Goal: Task Accomplishment & Management: Use online tool/utility

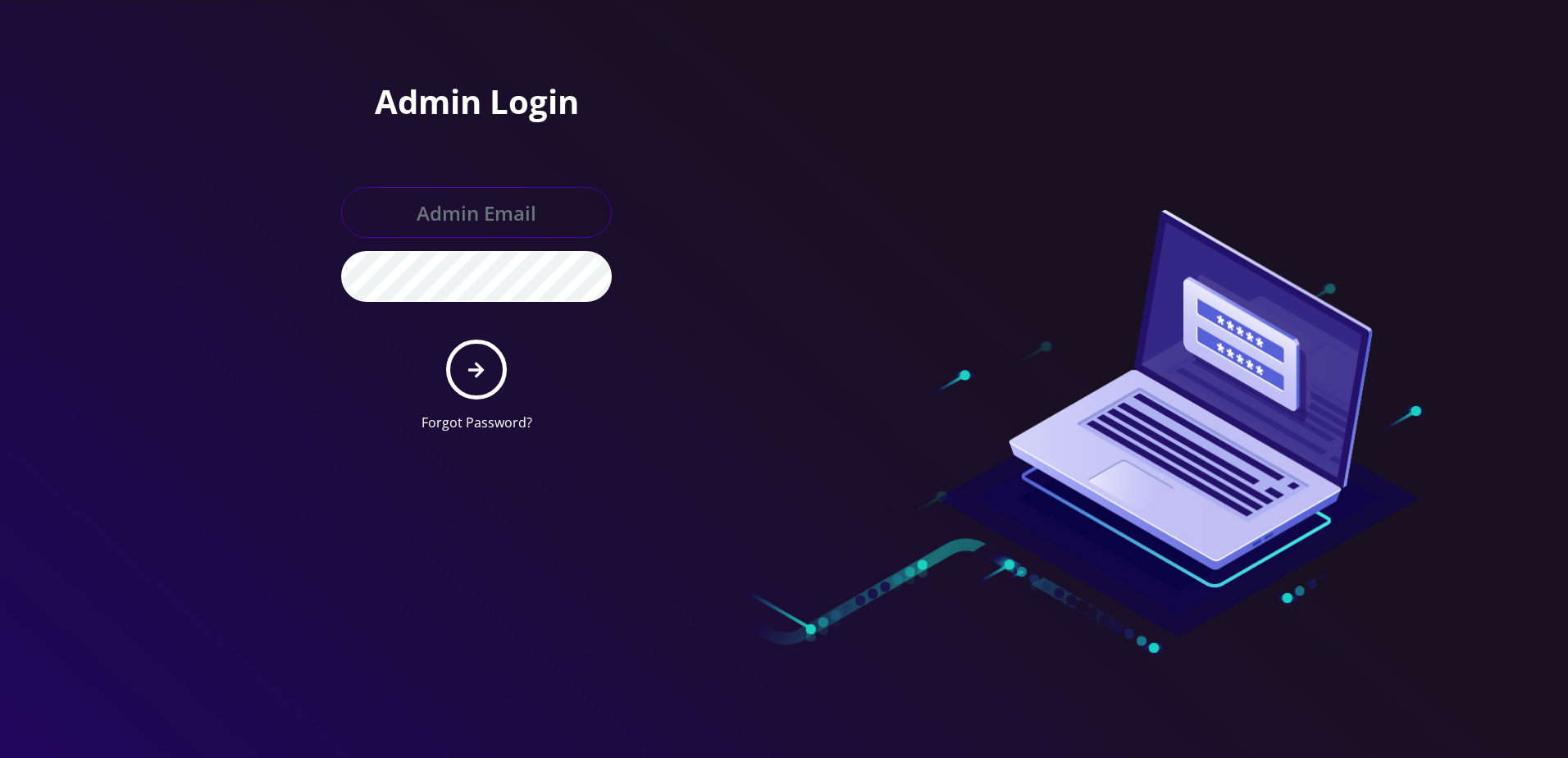
type input "larry@koshercell.org"
click at [469, 362] on icon "submit" at bounding box center [476, 370] width 16 height 18
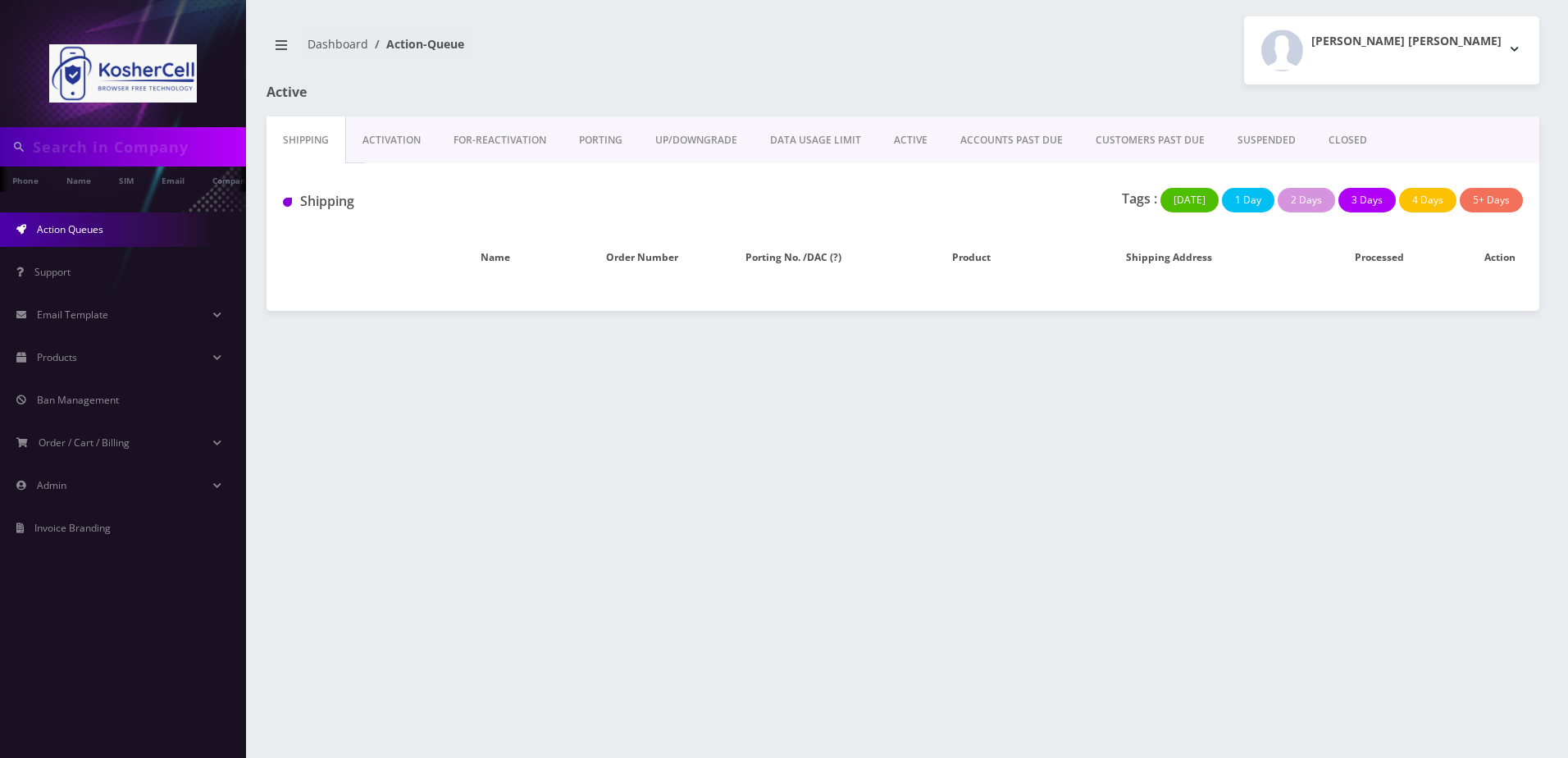
type input "3478262600"
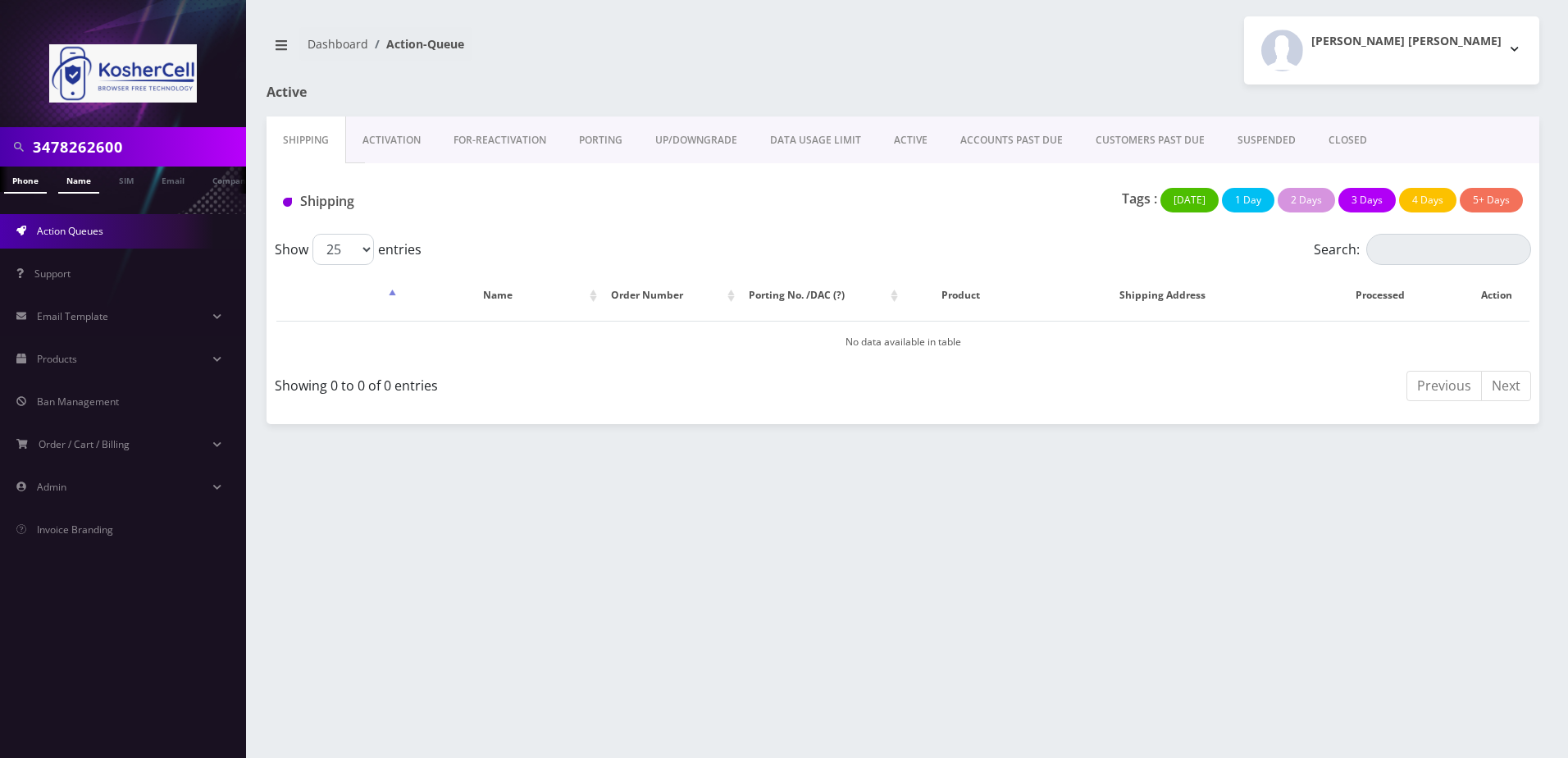
click at [74, 182] on link "Name" at bounding box center [79, 180] width 41 height 27
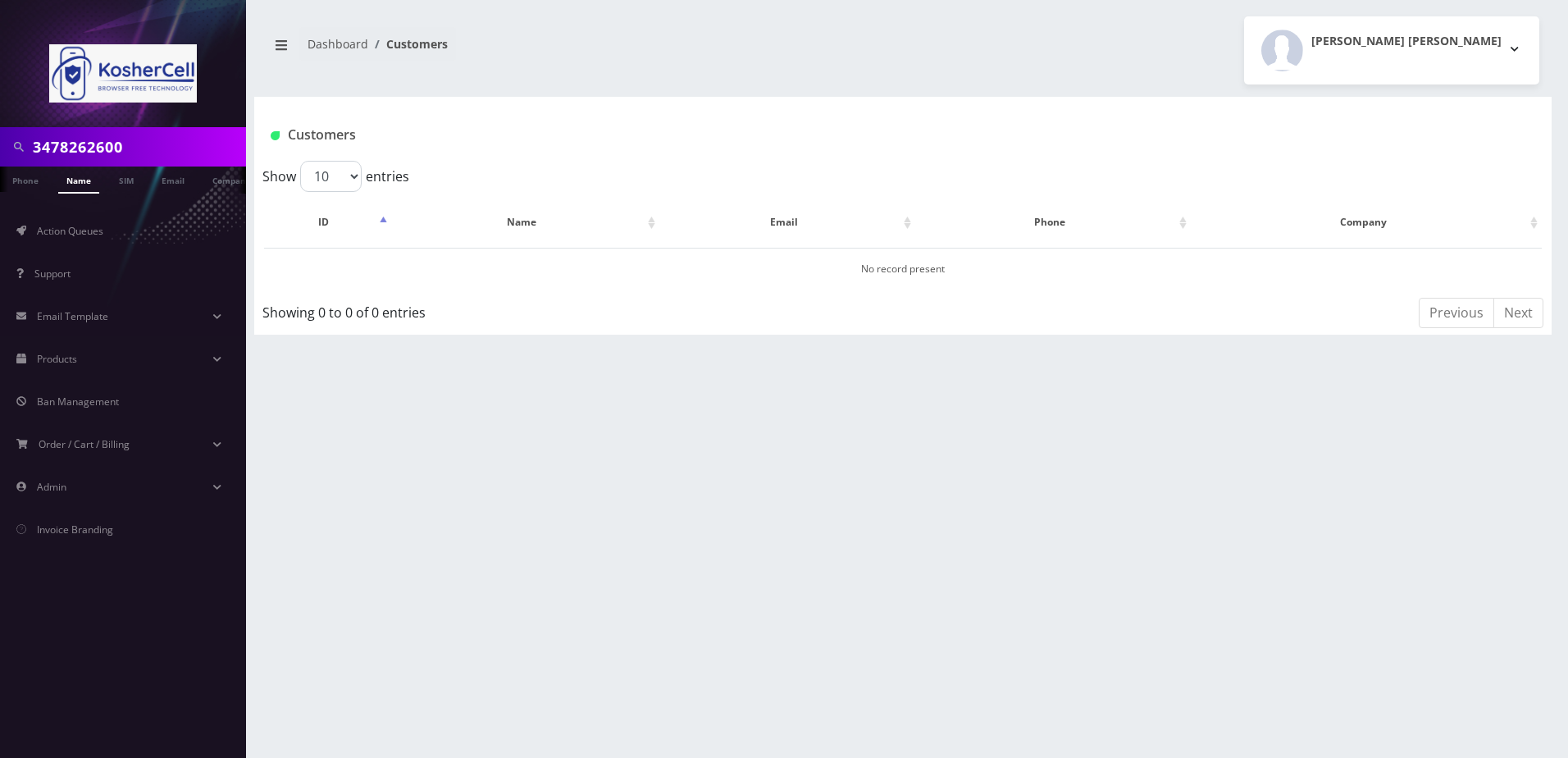
click at [172, 148] on input "3478262600" at bounding box center [137, 147] width 209 height 31
drag, startPoint x: 0, startPoint y: 0, endPoint x: 172, endPoint y: 147, distance: 226.3
click at [172, 147] on input "3478262600" at bounding box center [137, 147] width 209 height 31
type input "singer"
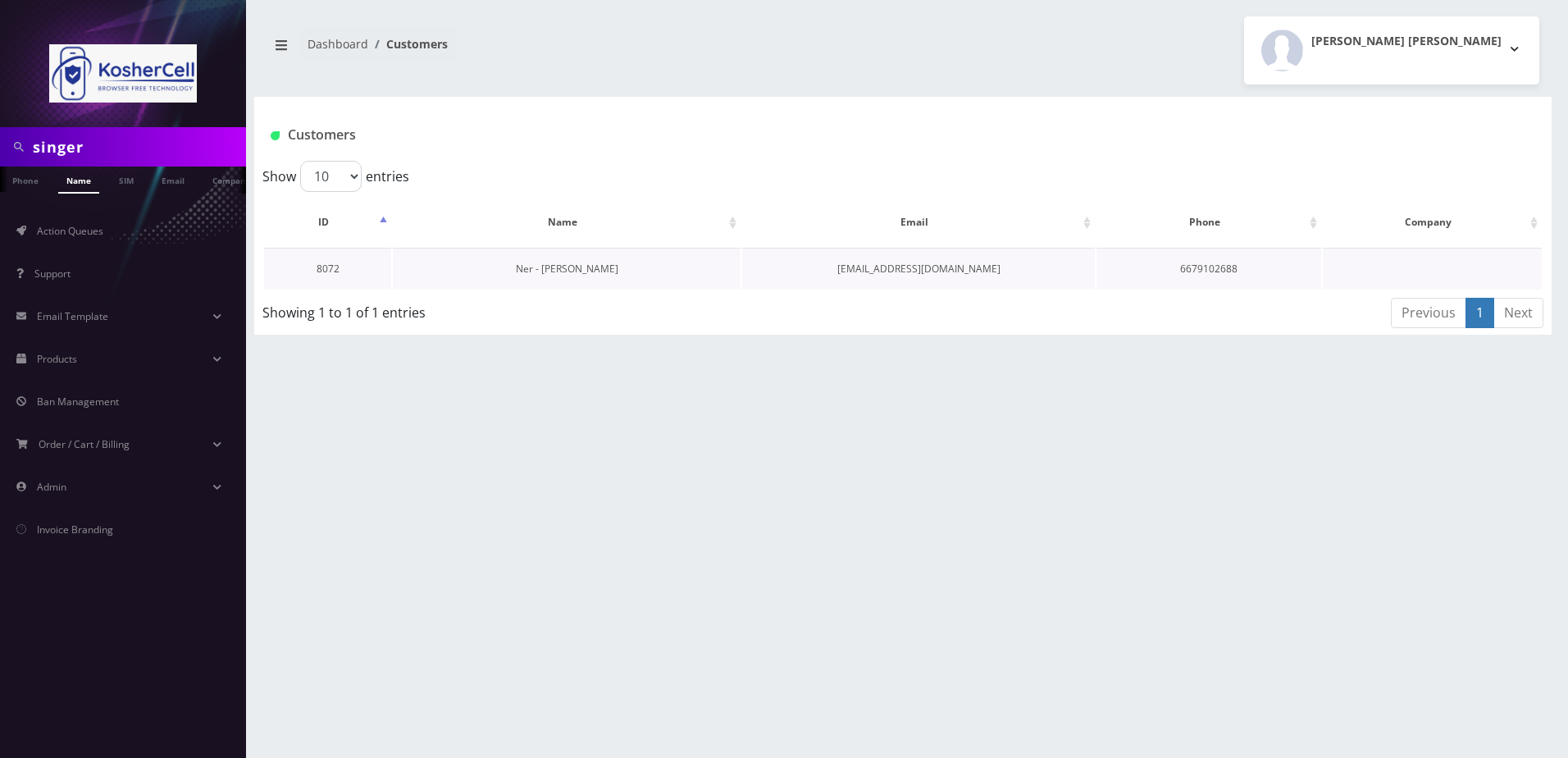
click at [570, 267] on link "Ner - [PERSON_NAME]" at bounding box center [567, 268] width 103 height 14
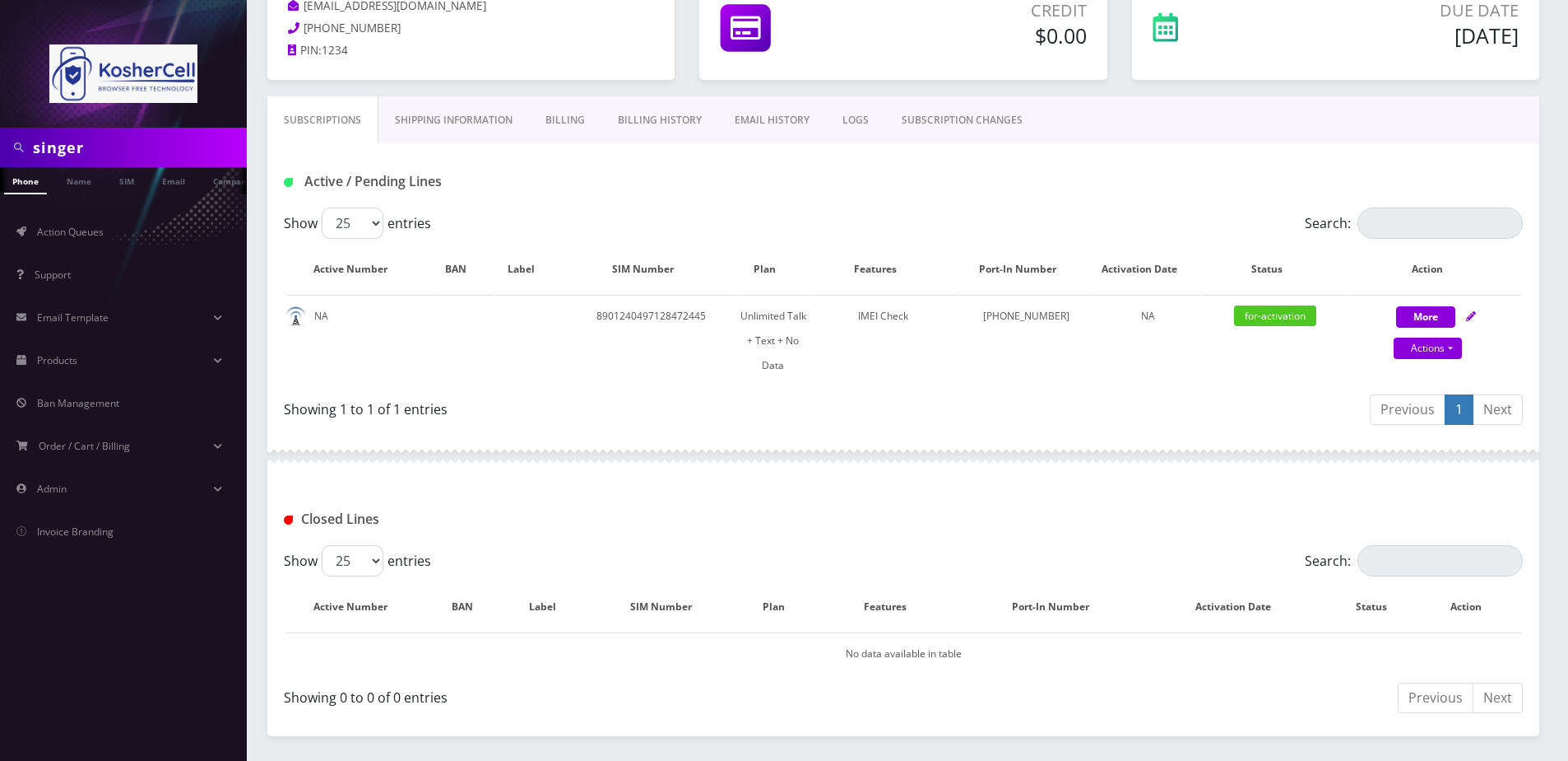
scroll to position [165, 0]
click at [1475, 315] on icon at bounding box center [1471, 315] width 10 height 10
select select "363"
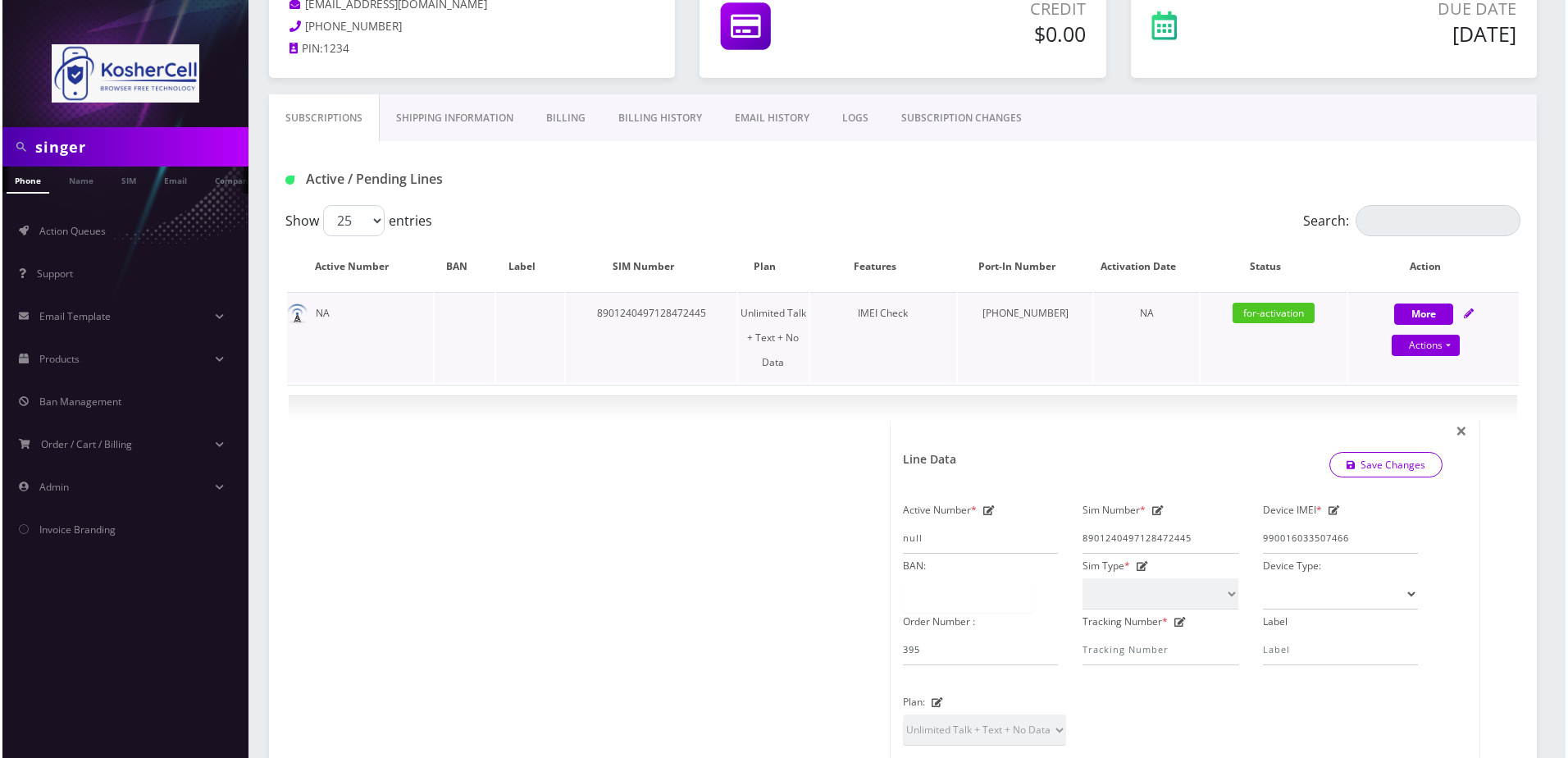
scroll to position [492, 0]
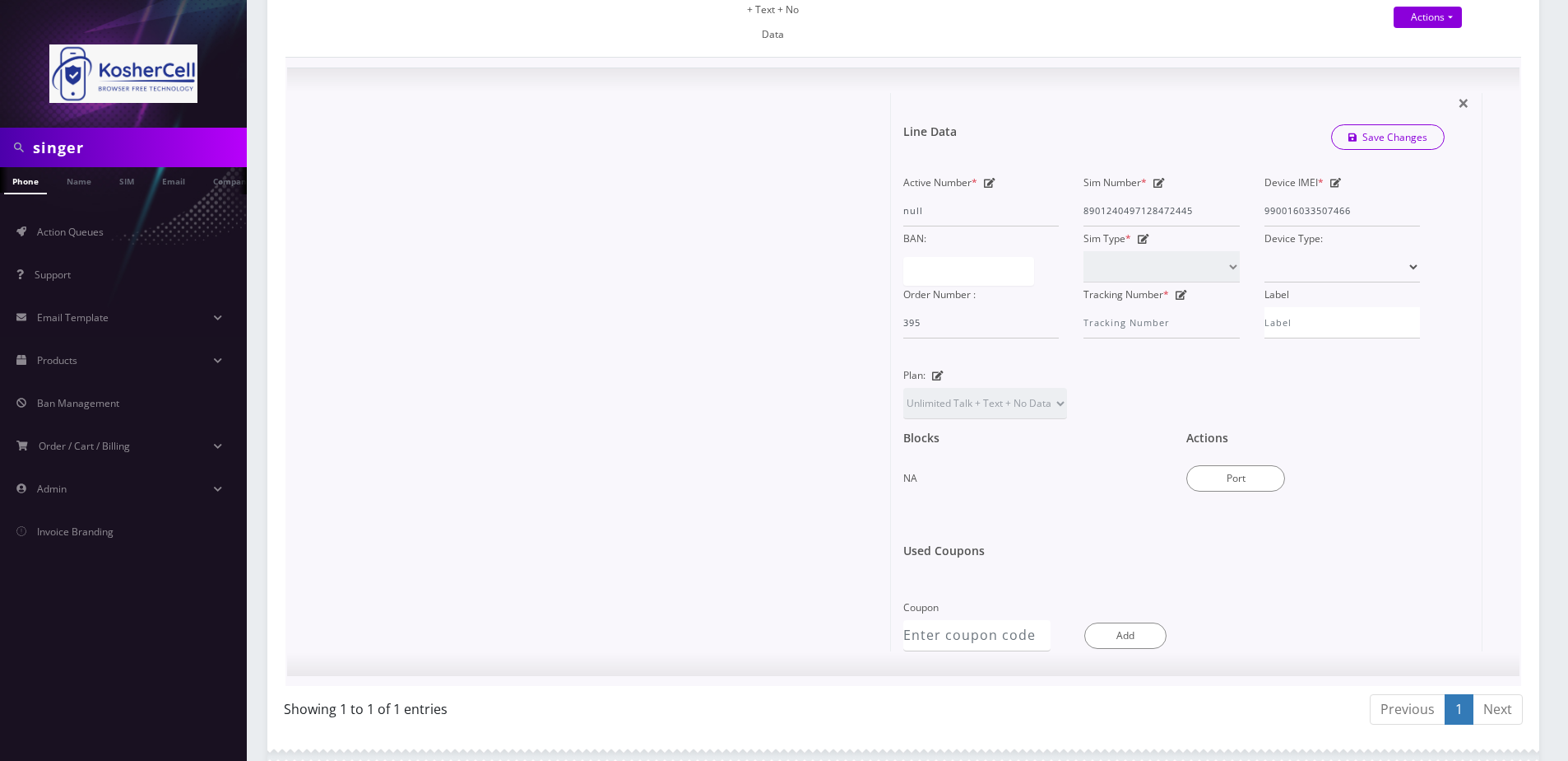
click at [1225, 469] on div "Actions Port" at bounding box center [1315, 461] width 283 height 85
click at [1238, 465] on button "Port" at bounding box center [1235, 477] width 98 height 26
type input "Yonason Singer"
type input "6665 West Farm Acres Dive"
type input "Cincinnati"
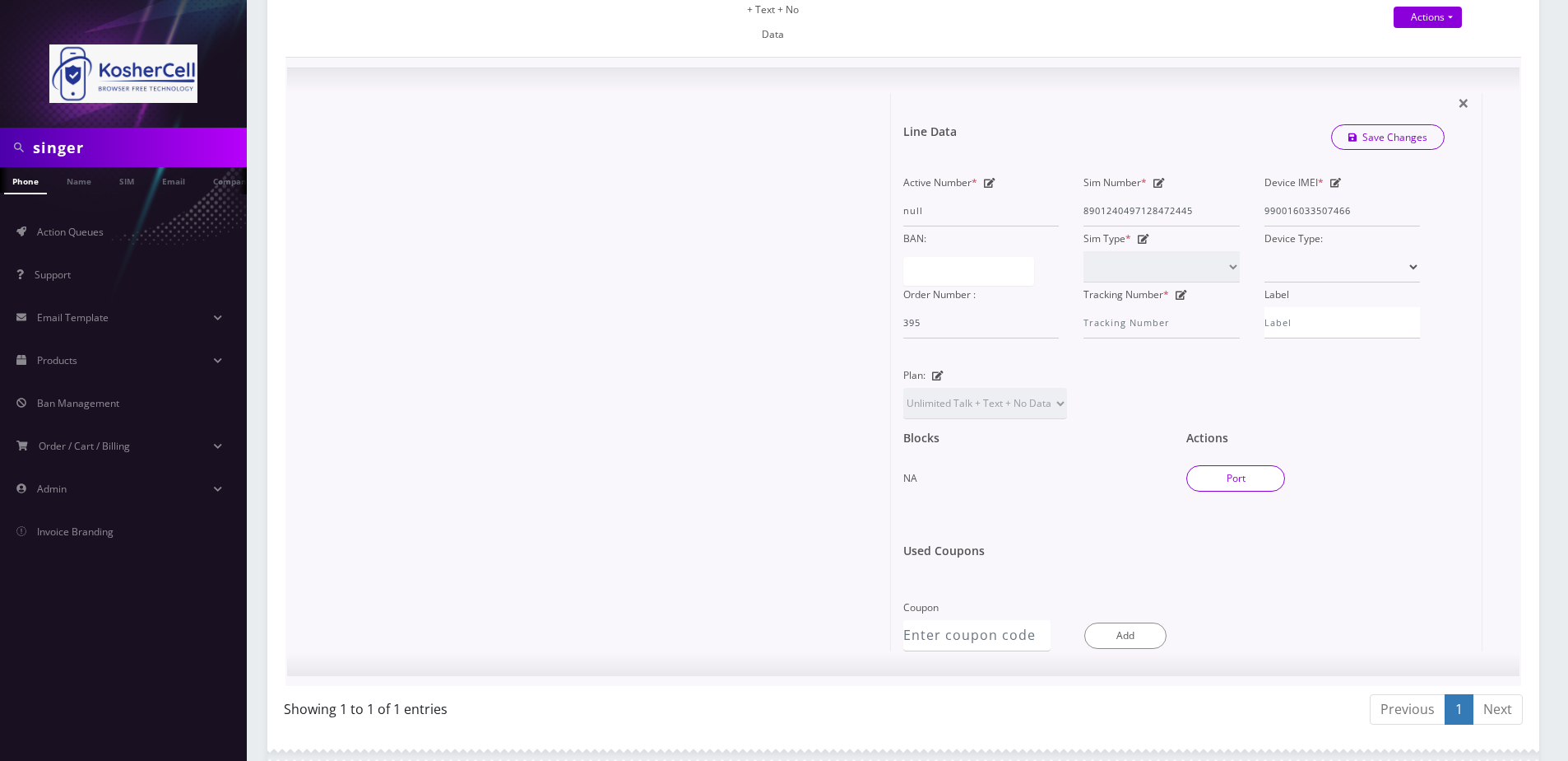
select select "OH"
type input "45237"
type input "8901240497128472445"
type input "6679102688"
type input "K phones 613"
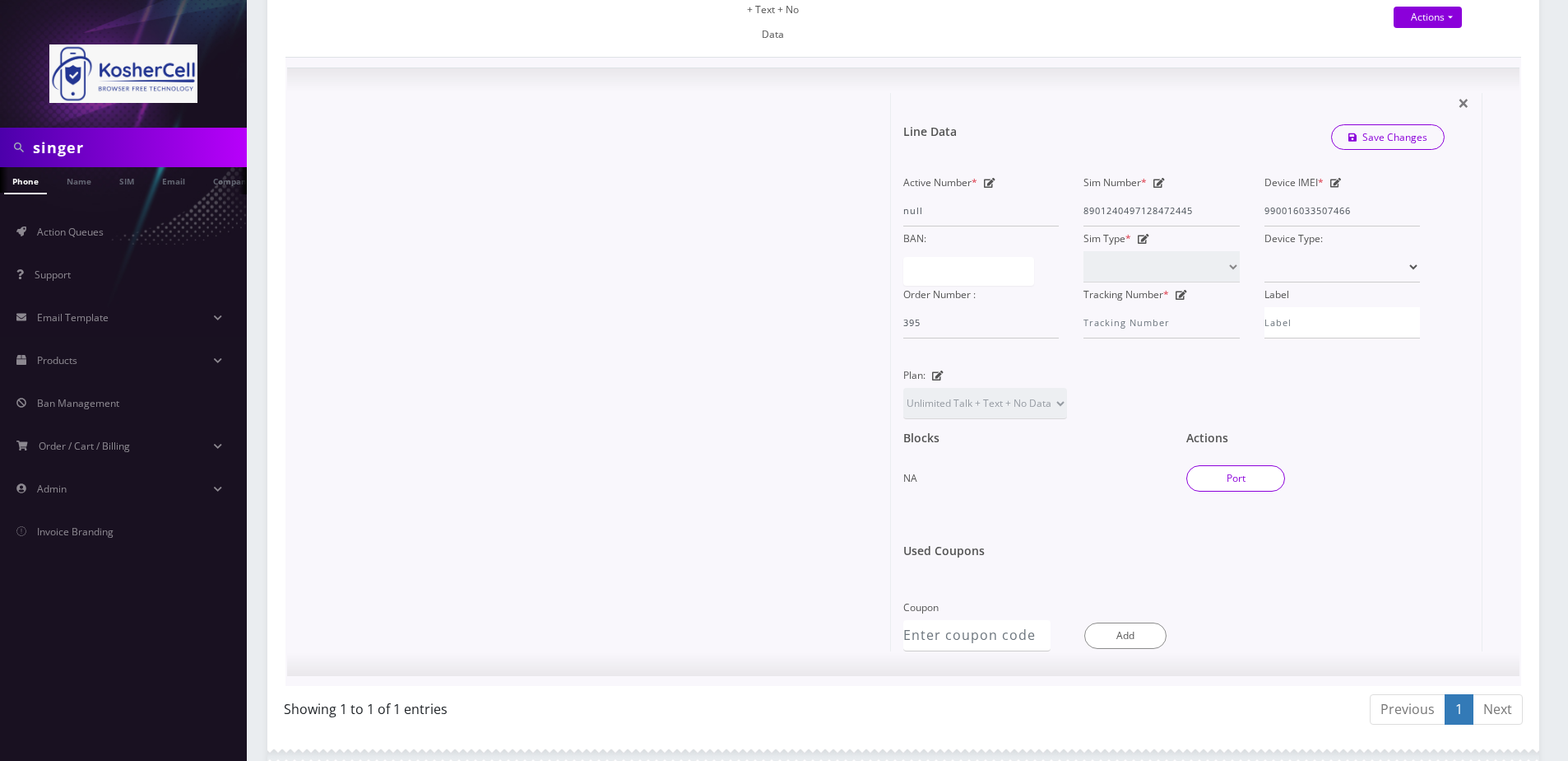
type input "69963383"
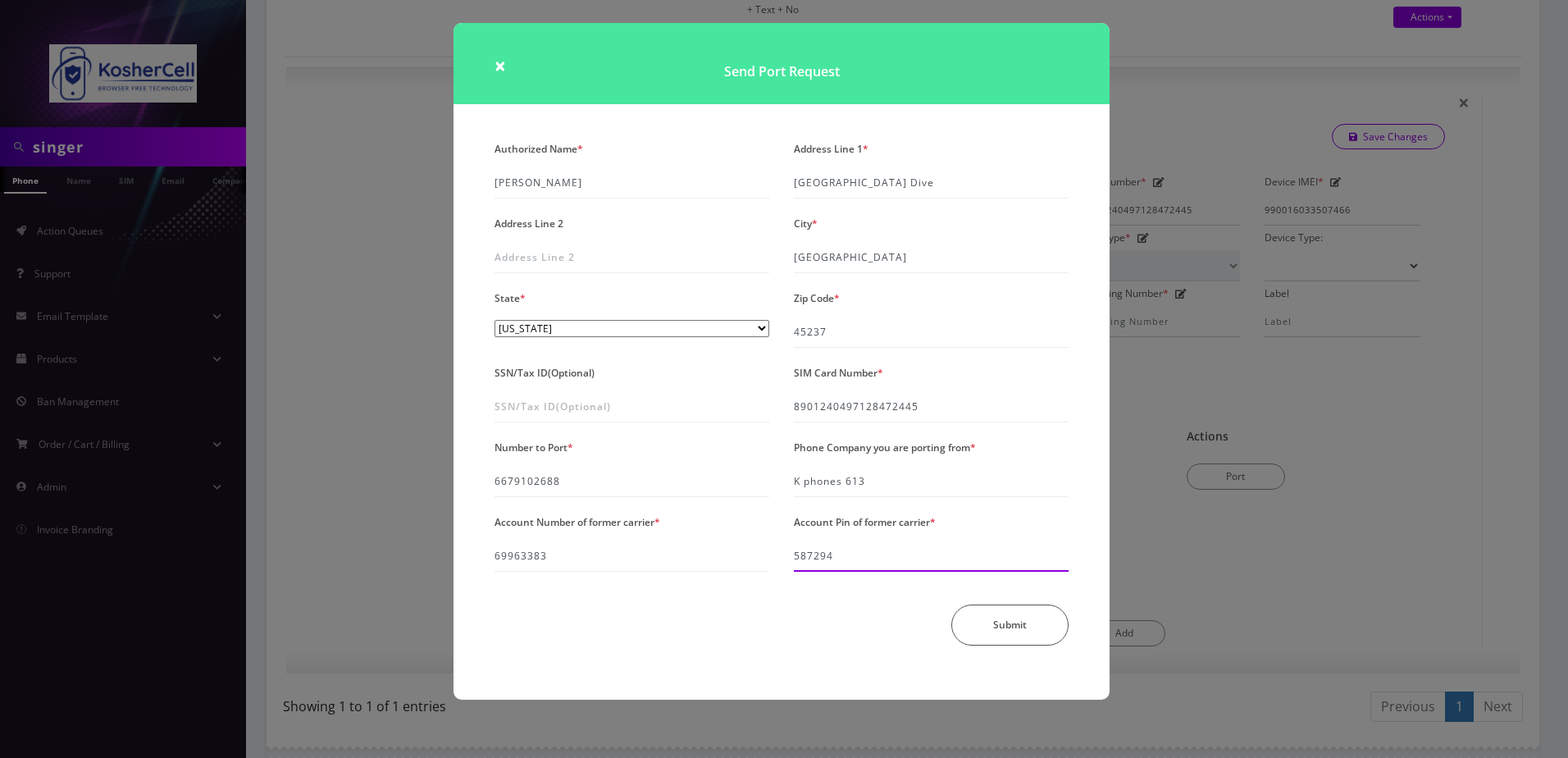
click at [917, 556] on input "587294" at bounding box center [931, 556] width 275 height 31
type input "124046"
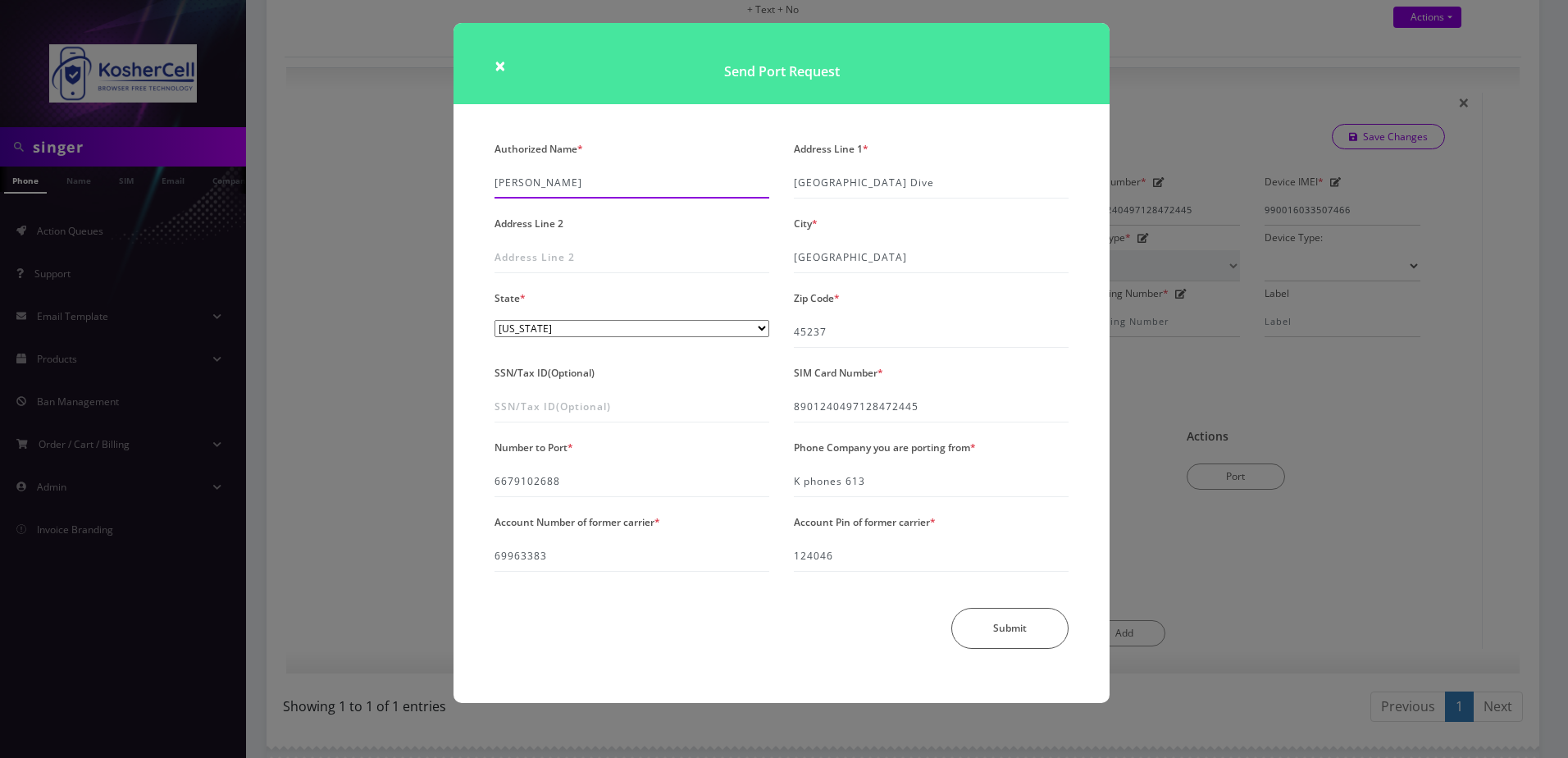
drag, startPoint x: 538, startPoint y: 185, endPoint x: 478, endPoint y: 182, distance: 60.1
click at [478, 182] on div "Authorized Name * Yonason Singer Address Line 1 * 6665 West Farm Acres Dive Add…" at bounding box center [782, 419] width 656 height 566
type input "Azriel Singer"
click at [984, 636] on button "Submit" at bounding box center [1010, 628] width 117 height 41
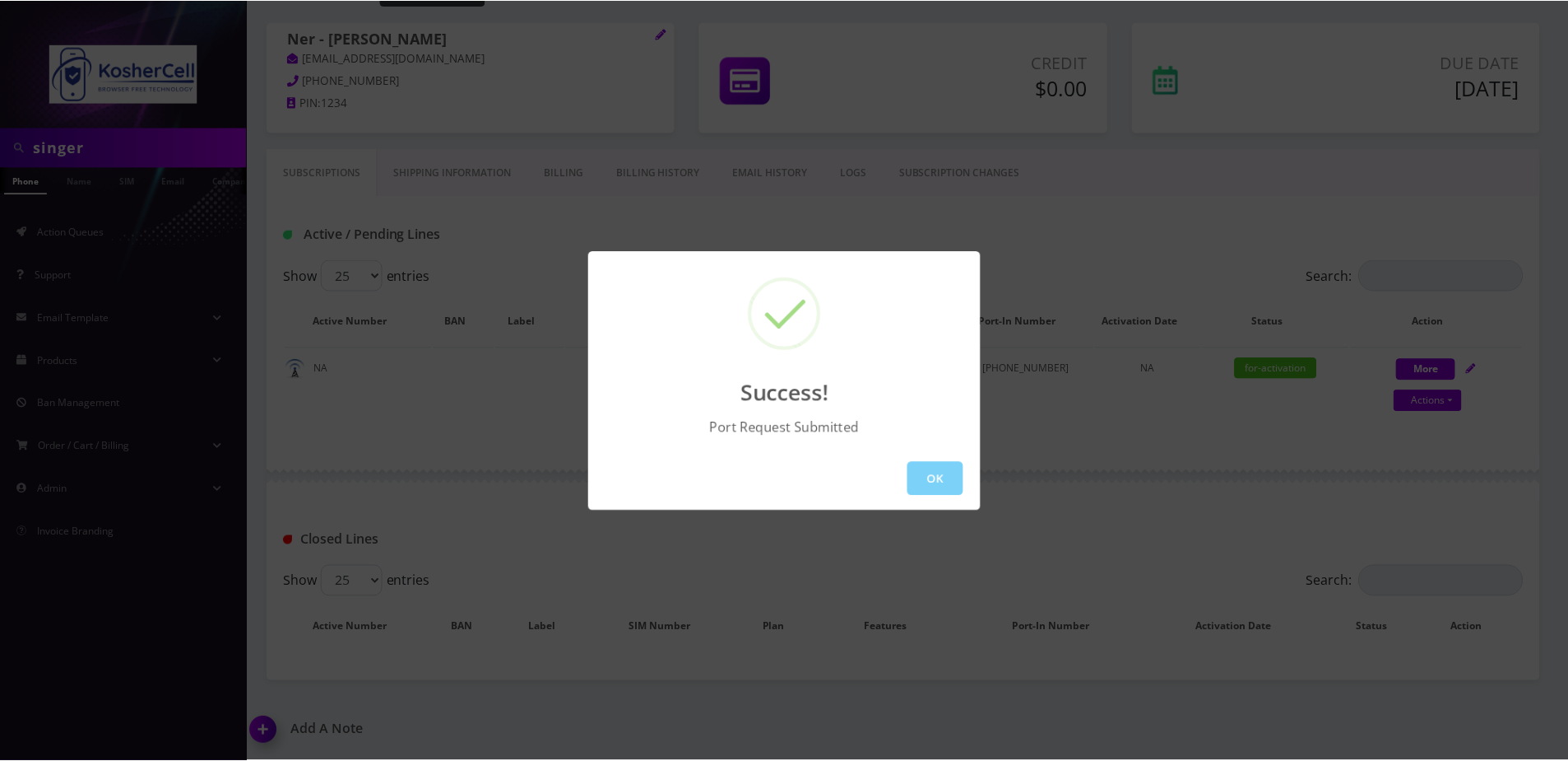
scroll to position [86, 0]
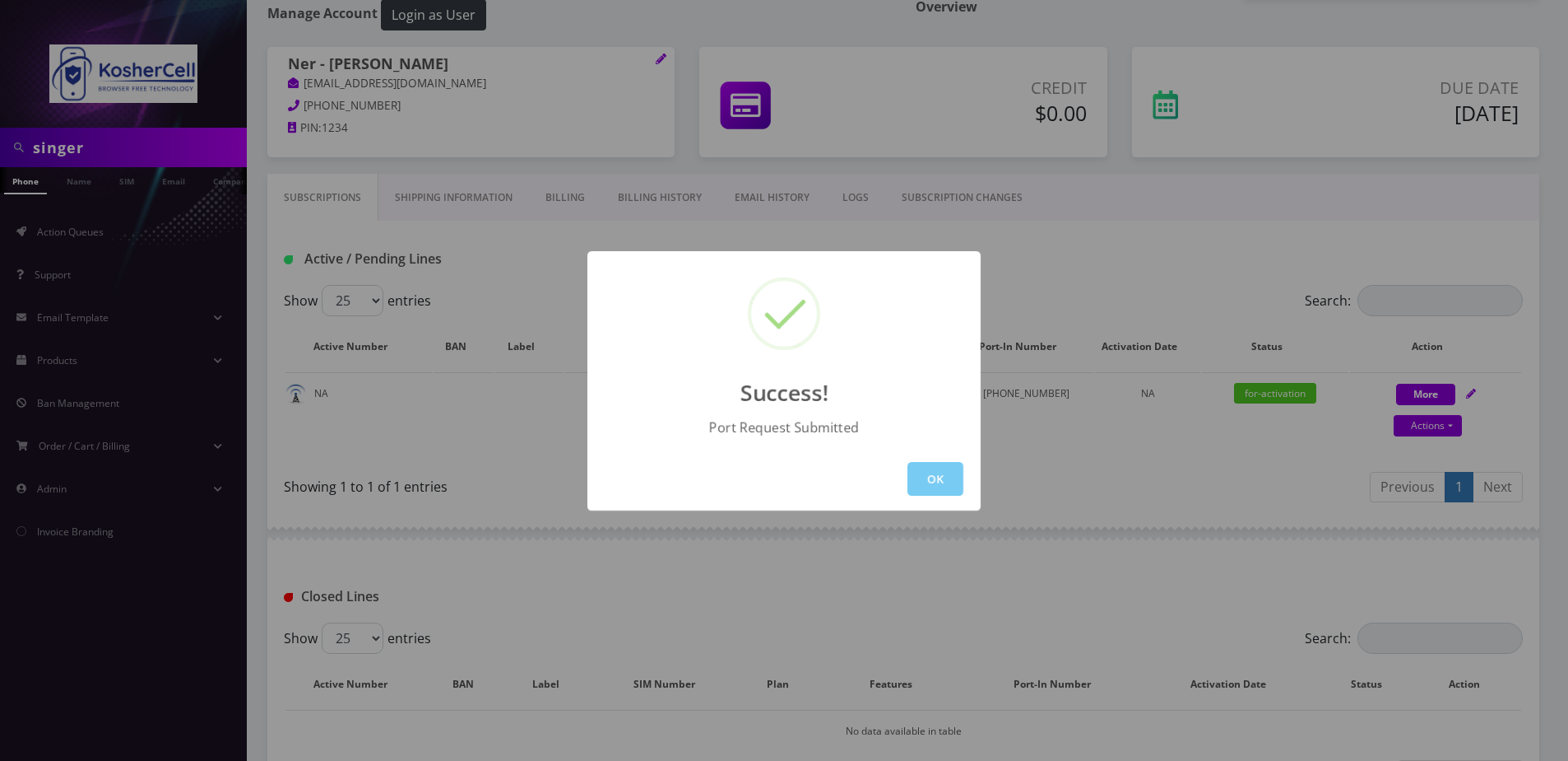
click at [921, 484] on button "OK" at bounding box center [935, 478] width 56 height 34
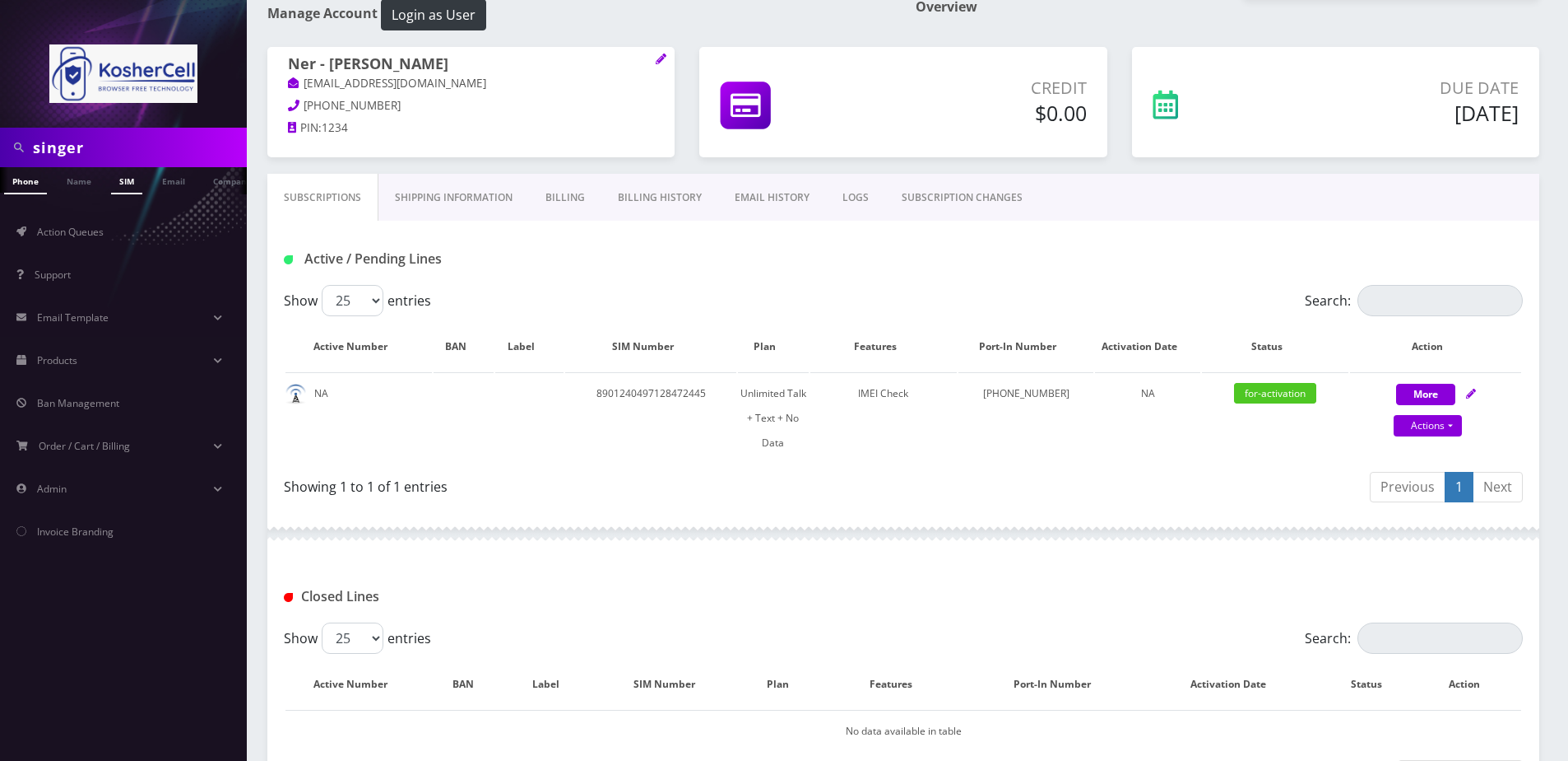
click at [132, 183] on link "SIM" at bounding box center [127, 180] width 31 height 27
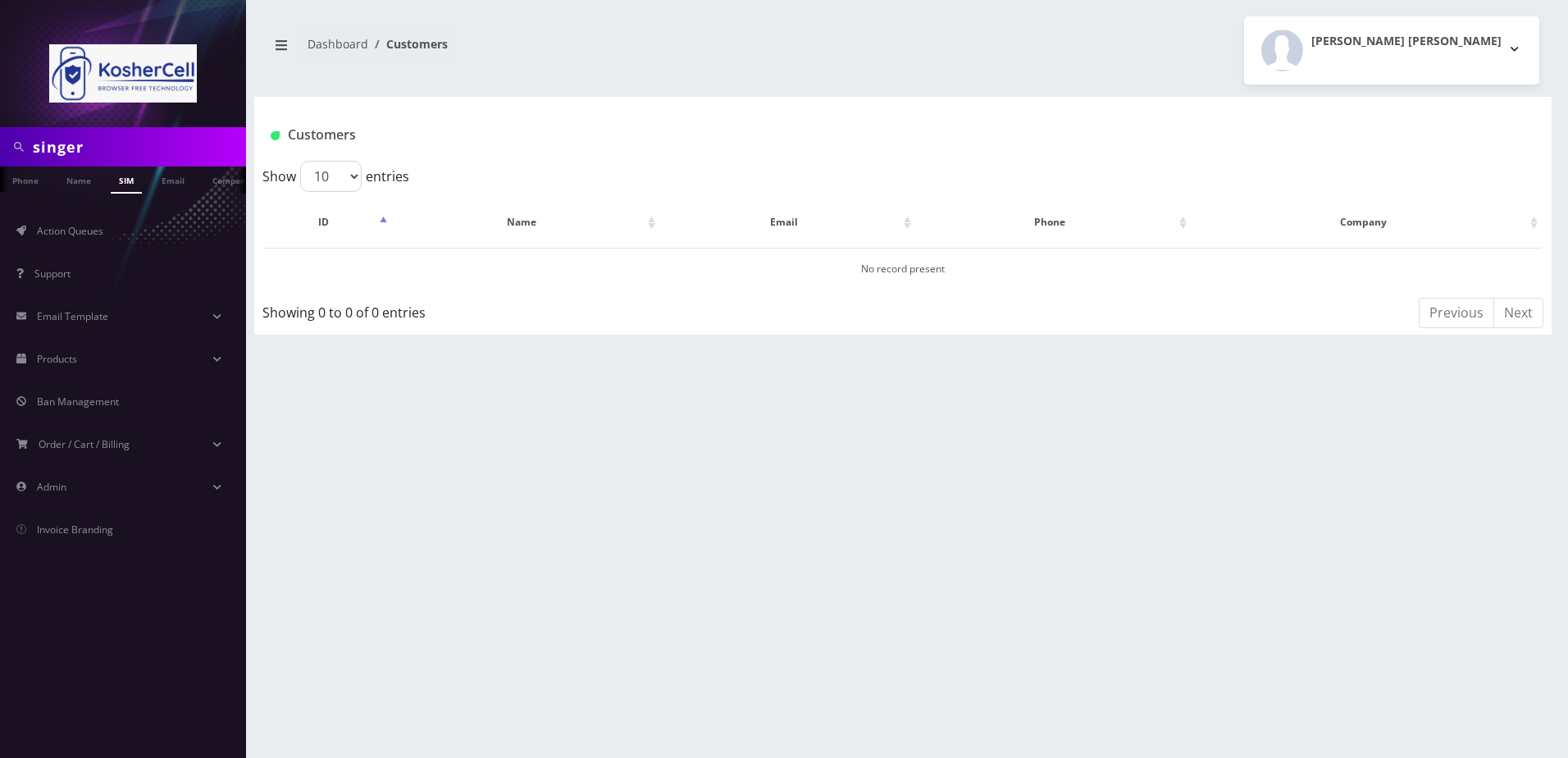
click at [119, 137] on input "singer" at bounding box center [137, 147] width 209 height 31
type input "8901240357109149083"
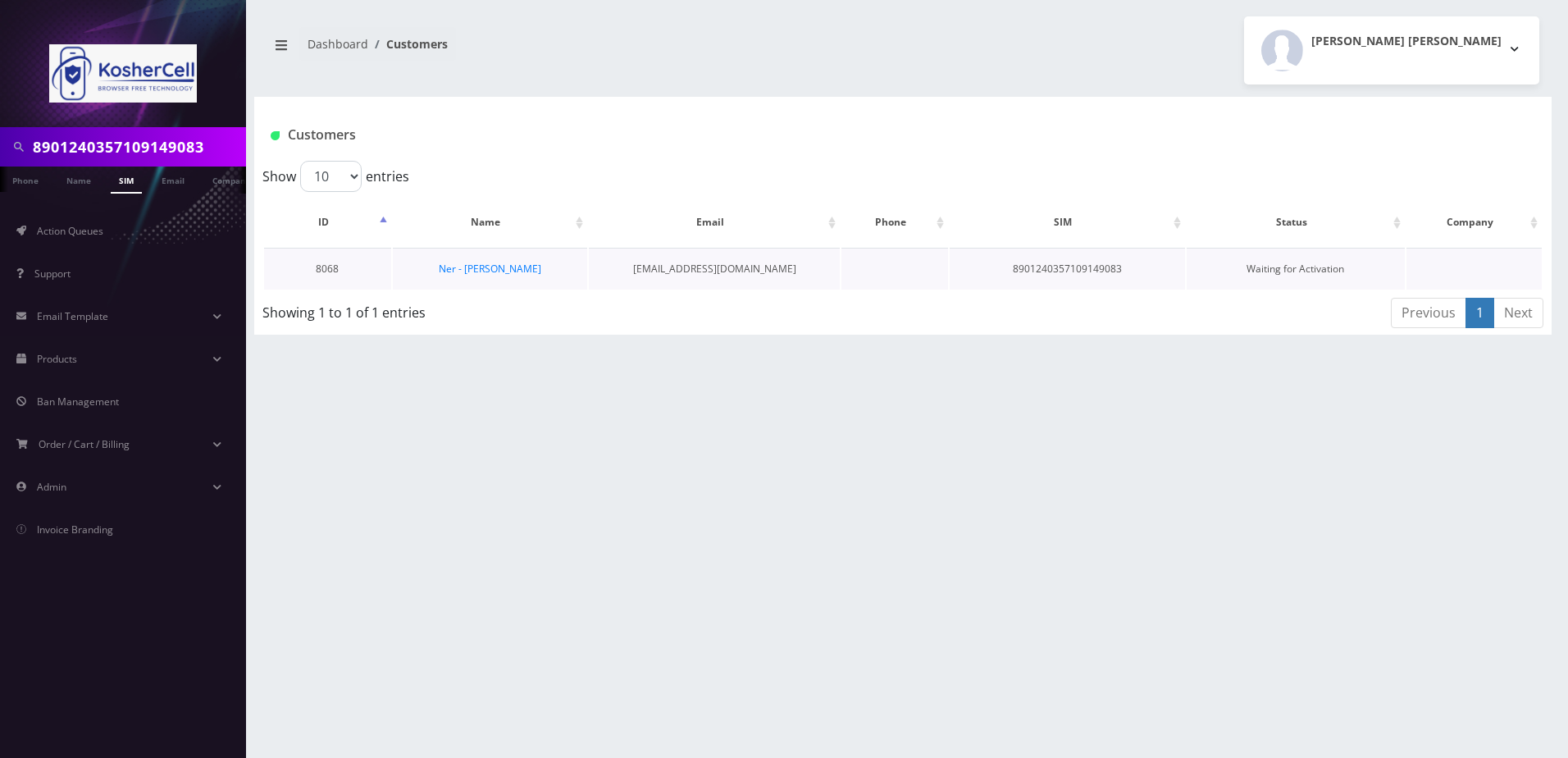
click at [457, 256] on td "Ner - [PERSON_NAME]" at bounding box center [490, 268] width 195 height 42
click at [467, 272] on link "Ner - [PERSON_NAME]" at bounding box center [490, 268] width 103 height 14
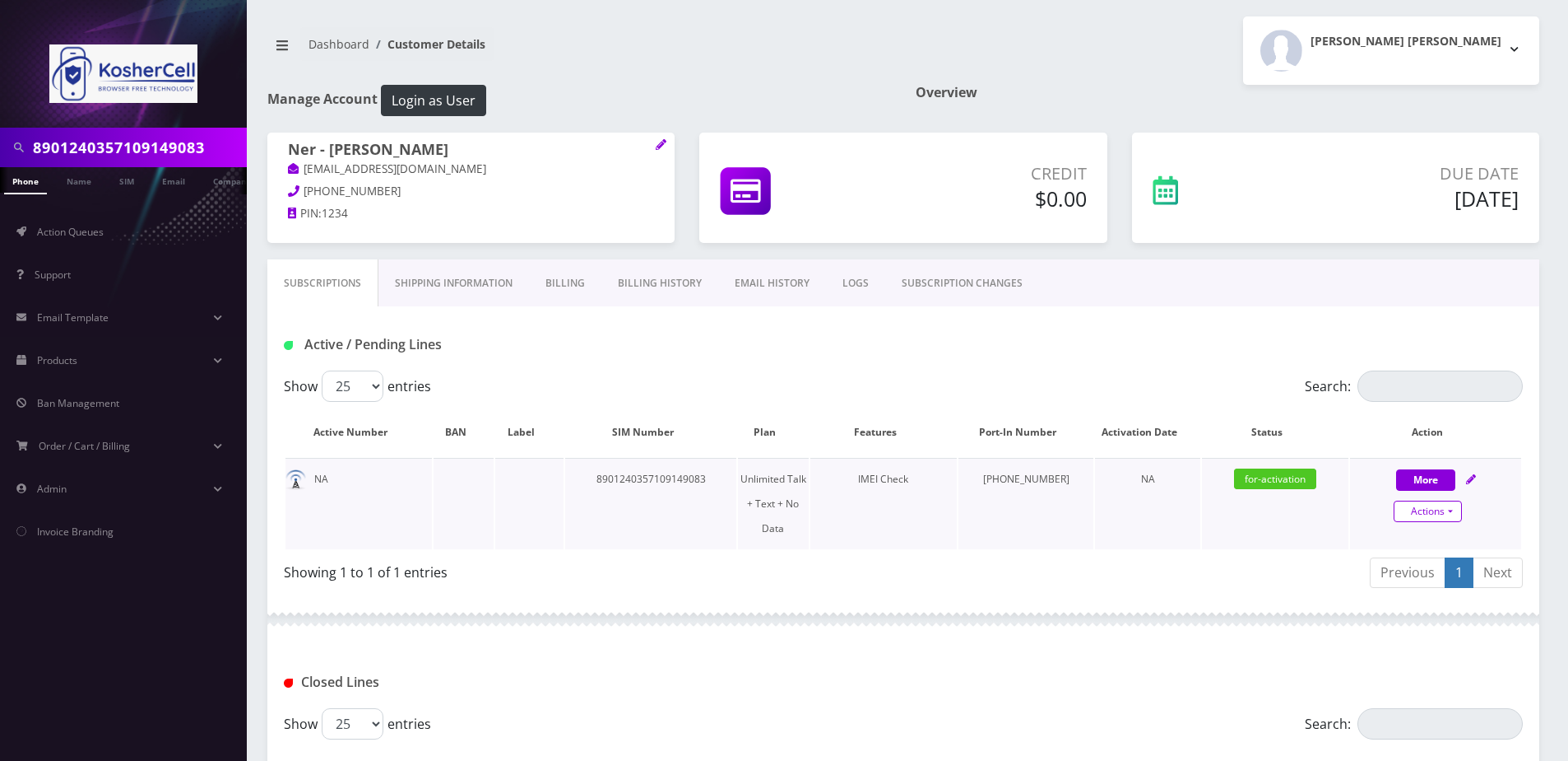
click at [1444, 512] on link "Actions" at bounding box center [1428, 512] width 68 height 21
select select "363"
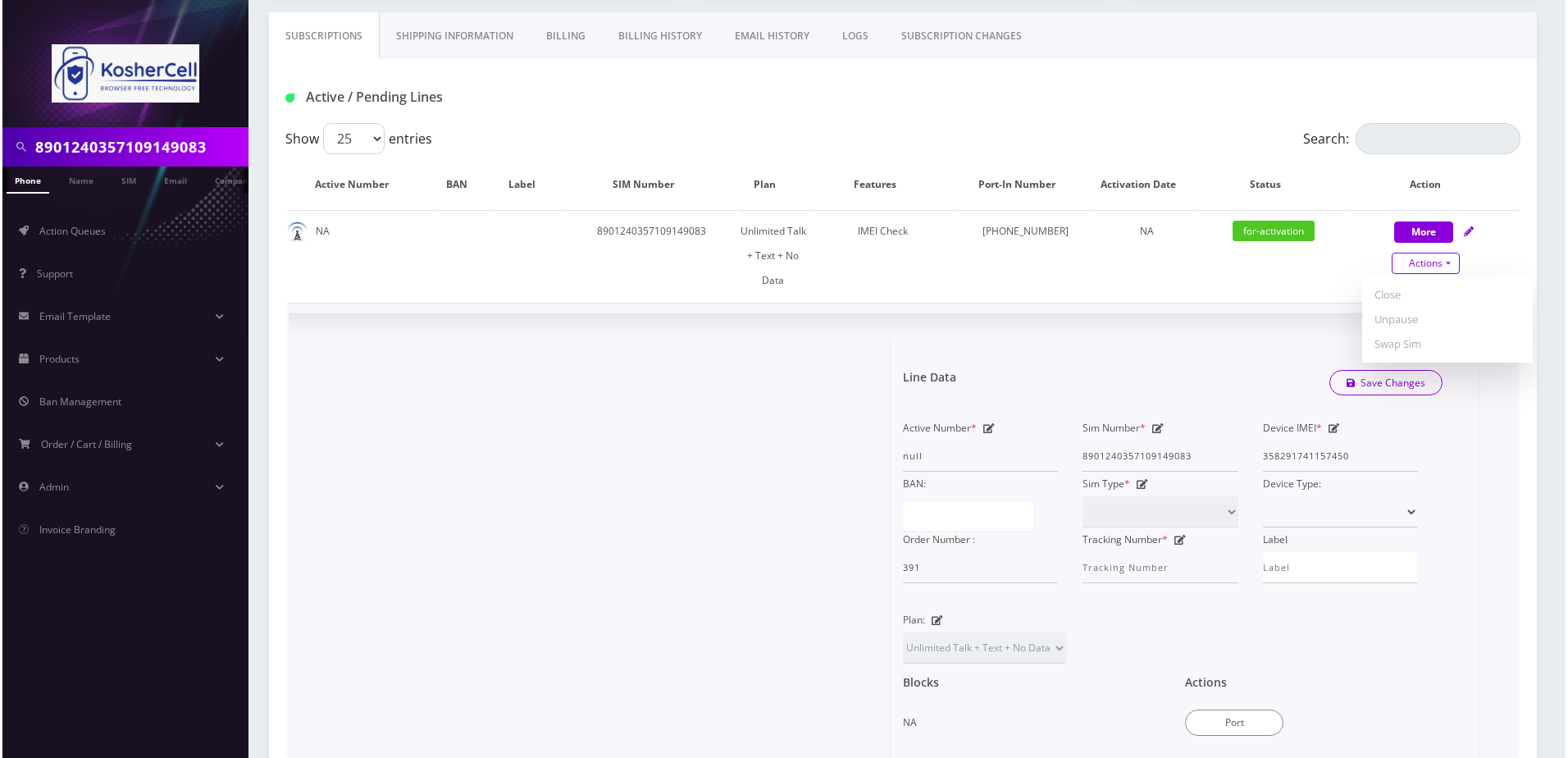
scroll to position [328, 0]
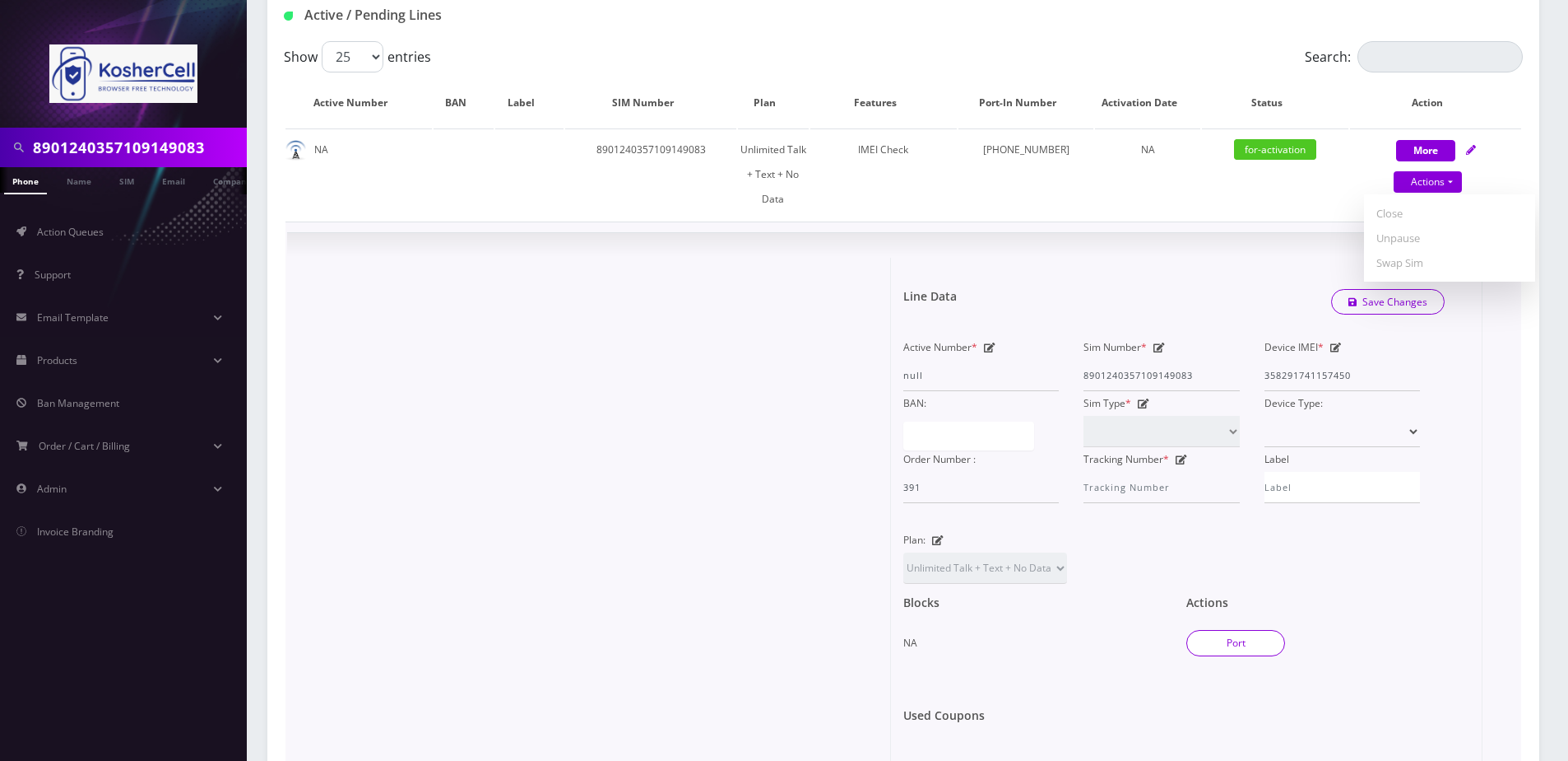
click at [1206, 629] on button "Port" at bounding box center [1235, 642] width 98 height 26
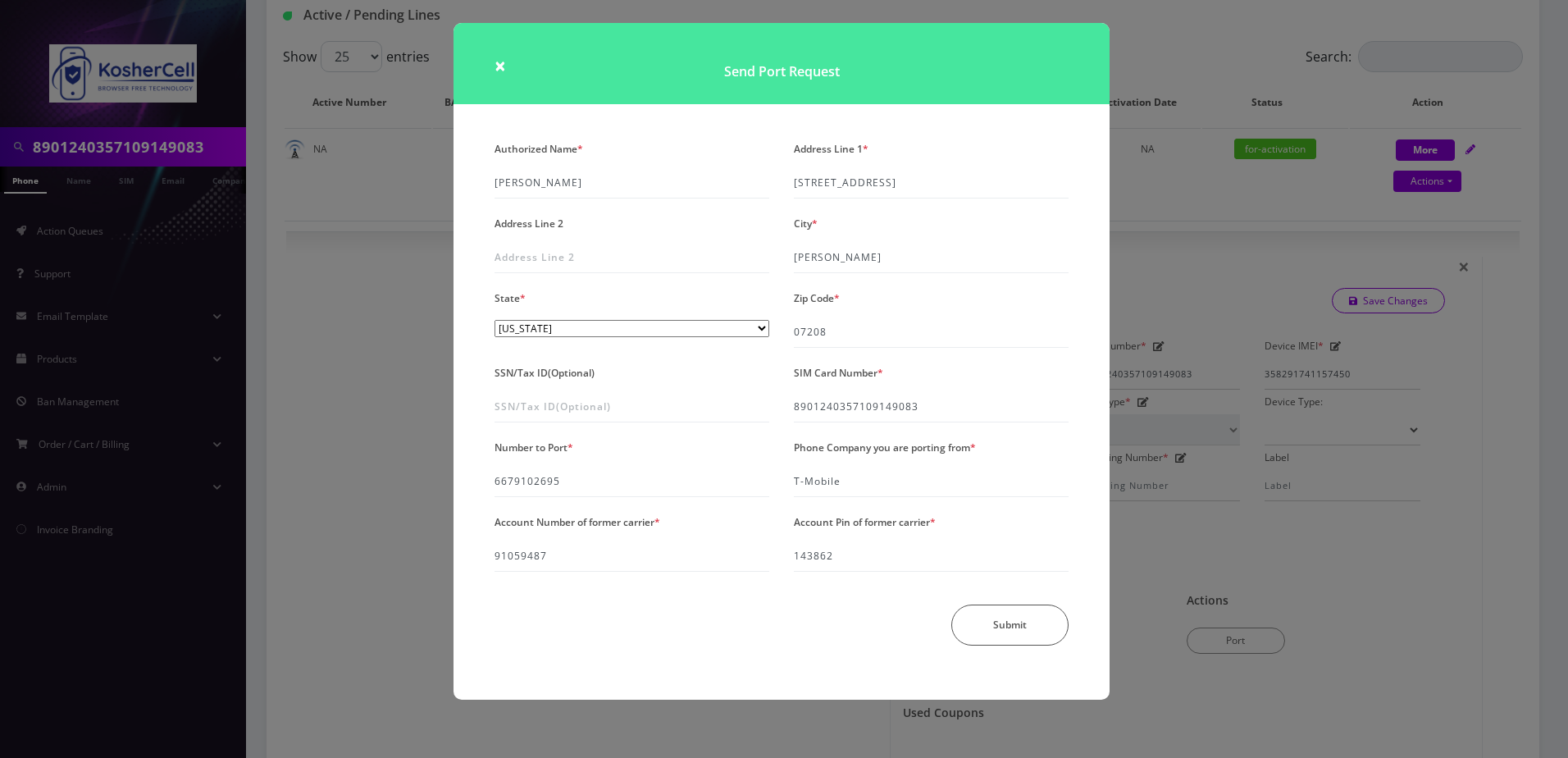
click at [1191, 535] on div "× Send Port Request Authorized Name * Elisha Erblich Address Line 1 * 50 Georgi…" at bounding box center [784, 379] width 1568 height 758
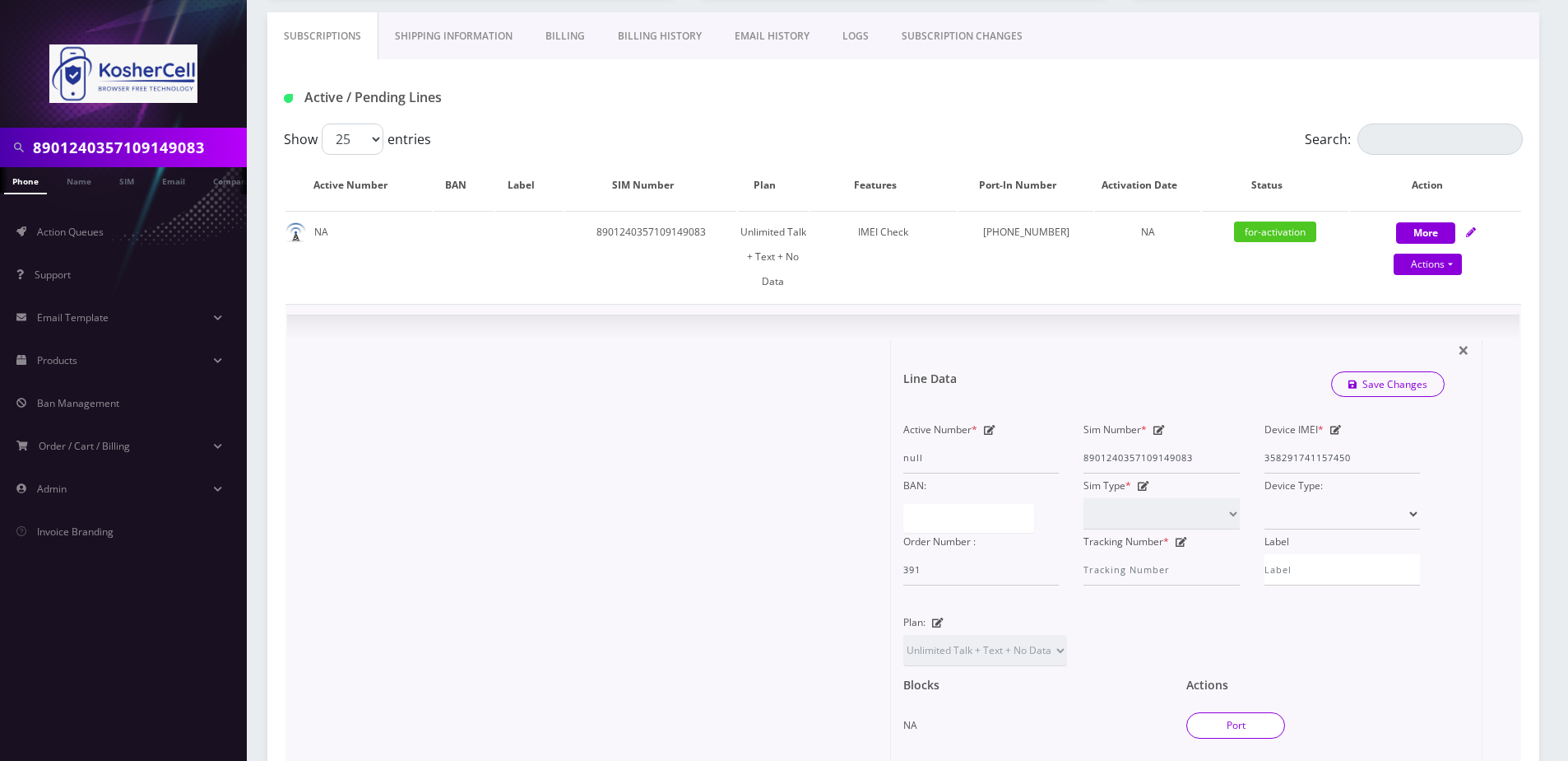
scroll to position [411, 0]
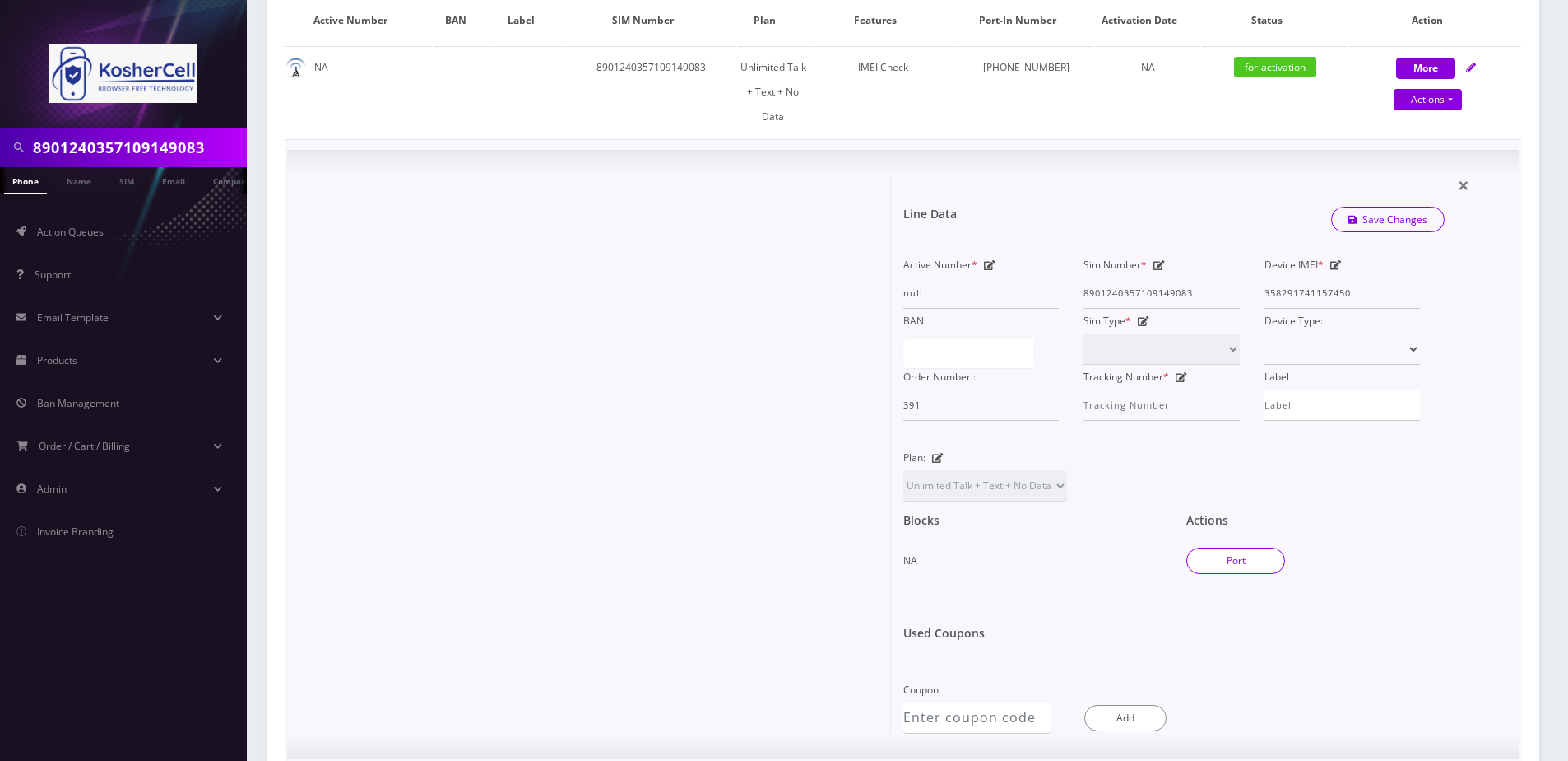
click at [1255, 548] on button "Port" at bounding box center [1235, 560] width 98 height 26
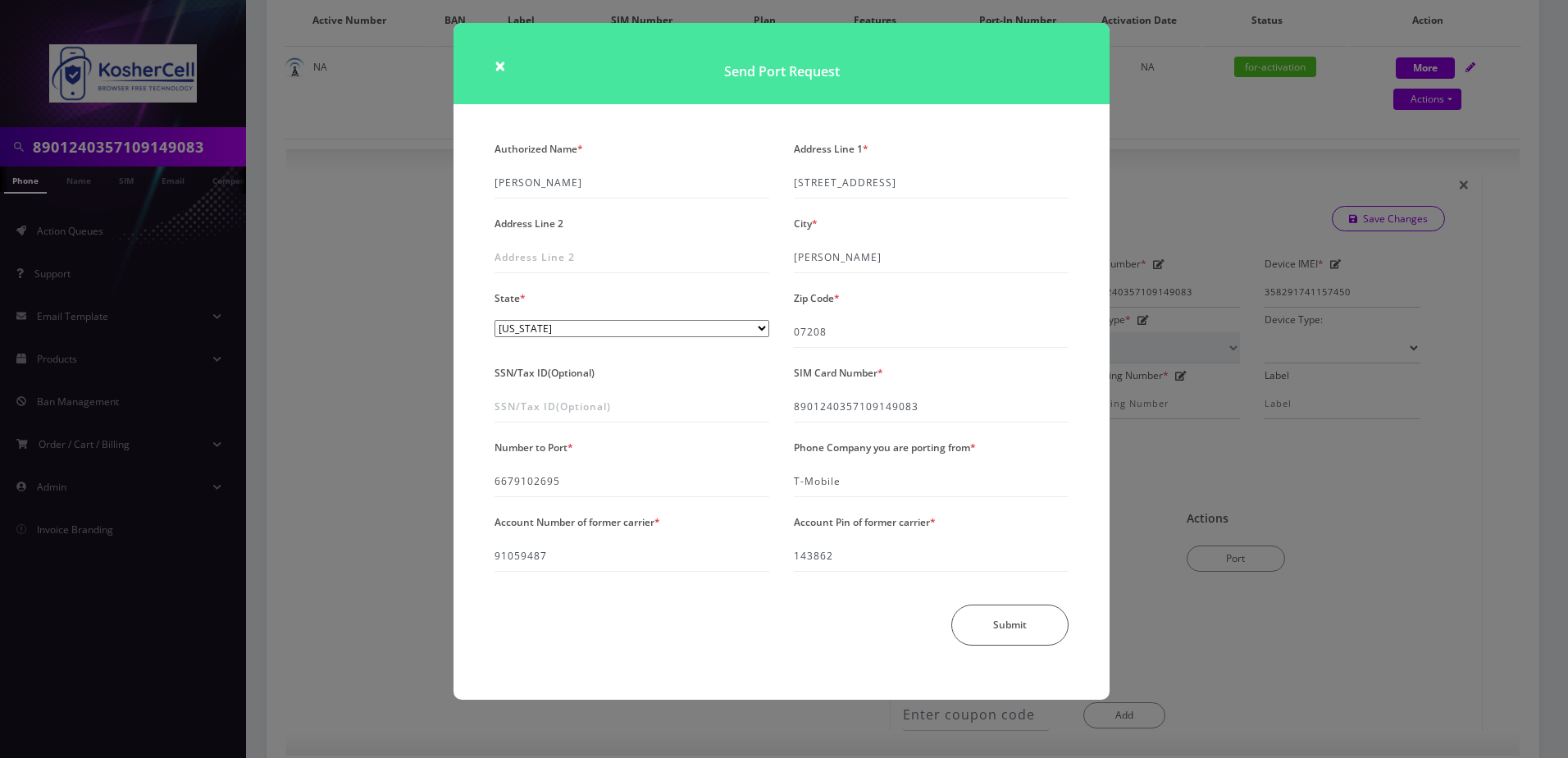
click at [1155, 537] on div "× Send Port Request Authorized Name * Elisha Erblich Address Line 1 * 50 Georgi…" at bounding box center [784, 379] width 1568 height 758
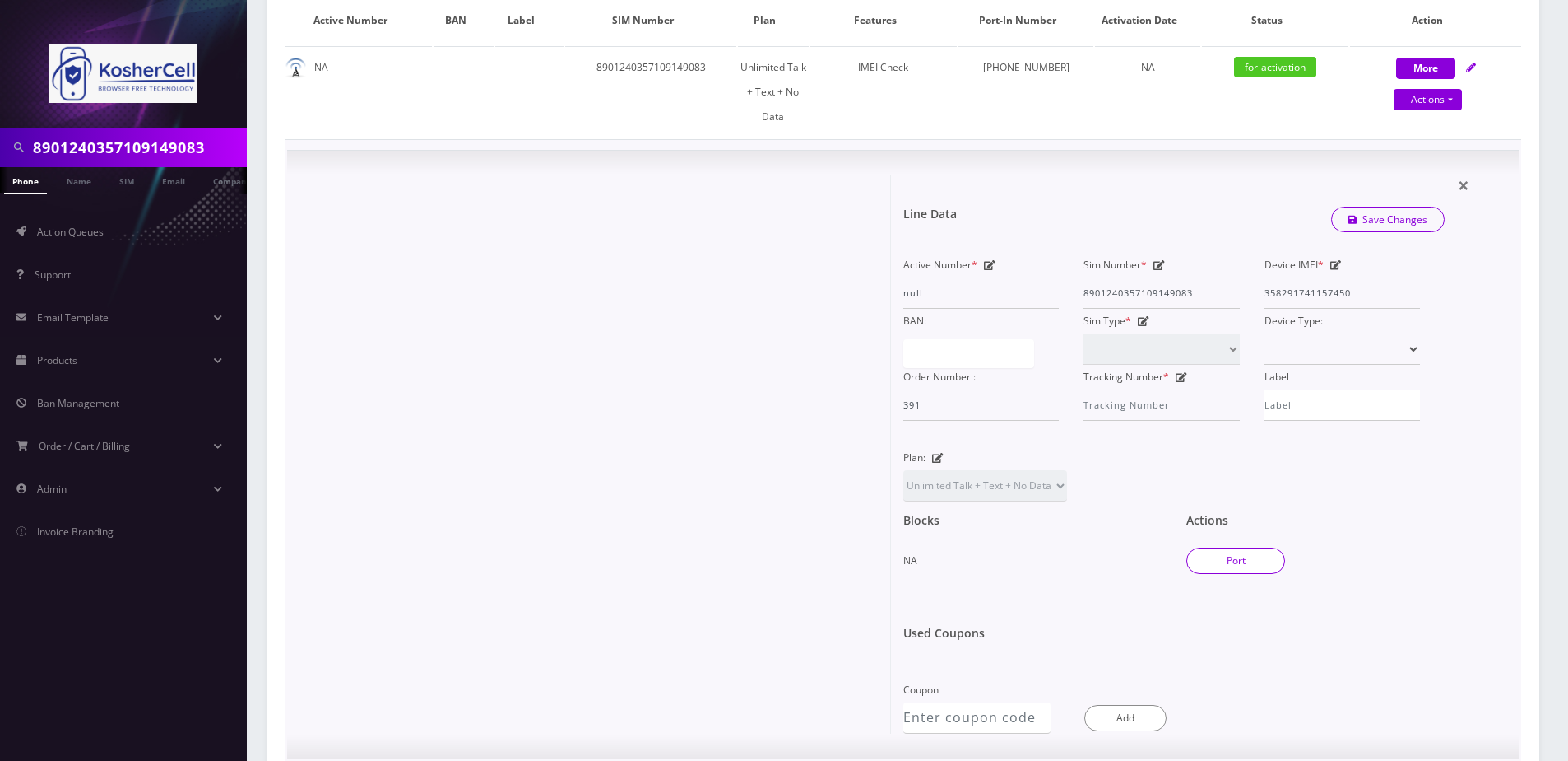
click at [1232, 548] on button "Port" at bounding box center [1235, 560] width 98 height 26
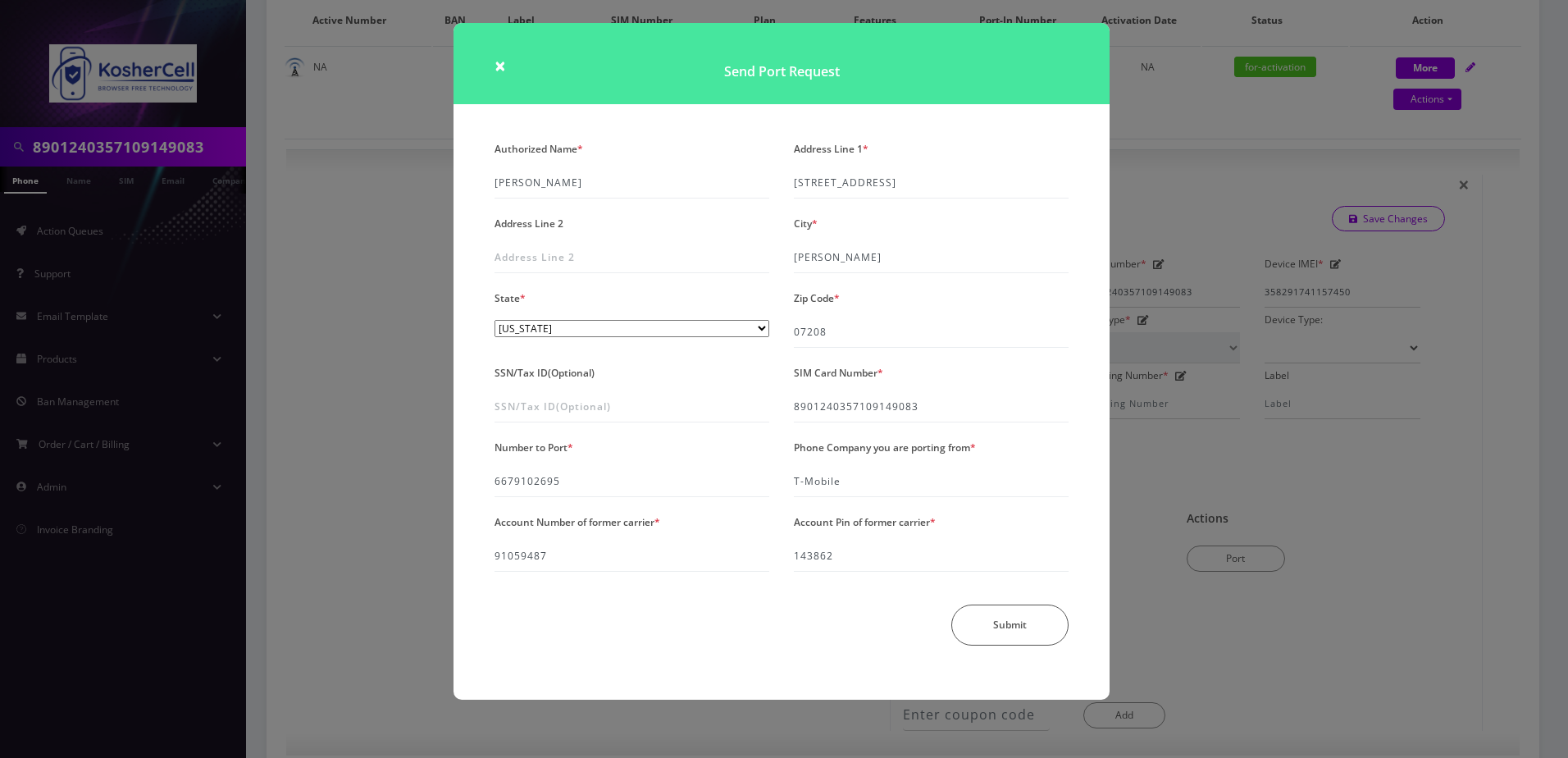
click at [1194, 455] on div "× Send Port Request Authorized Name * Elisha Erblich Address Line 1 * 50 Georgi…" at bounding box center [784, 379] width 1568 height 758
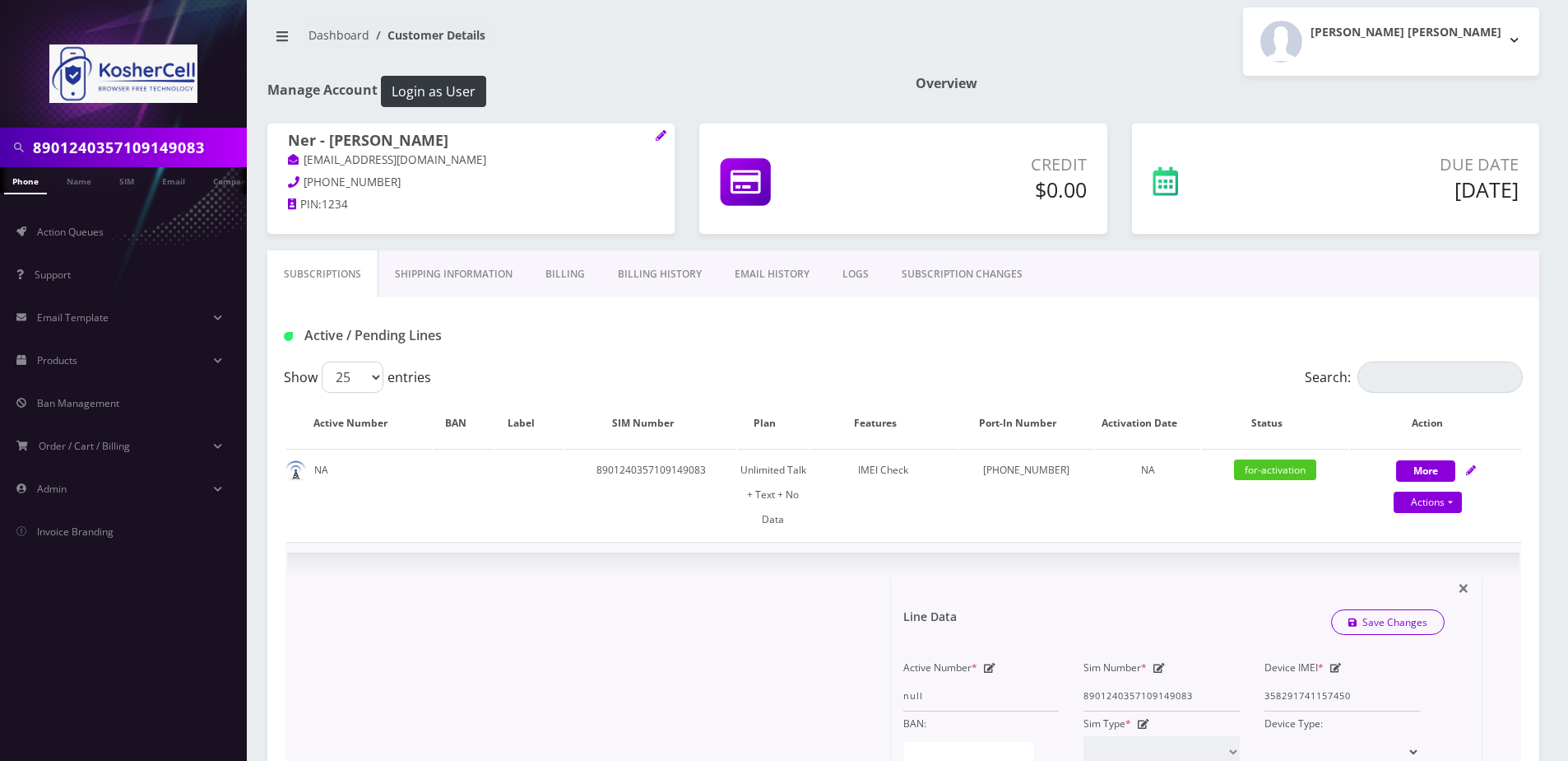
scroll to position [0, 0]
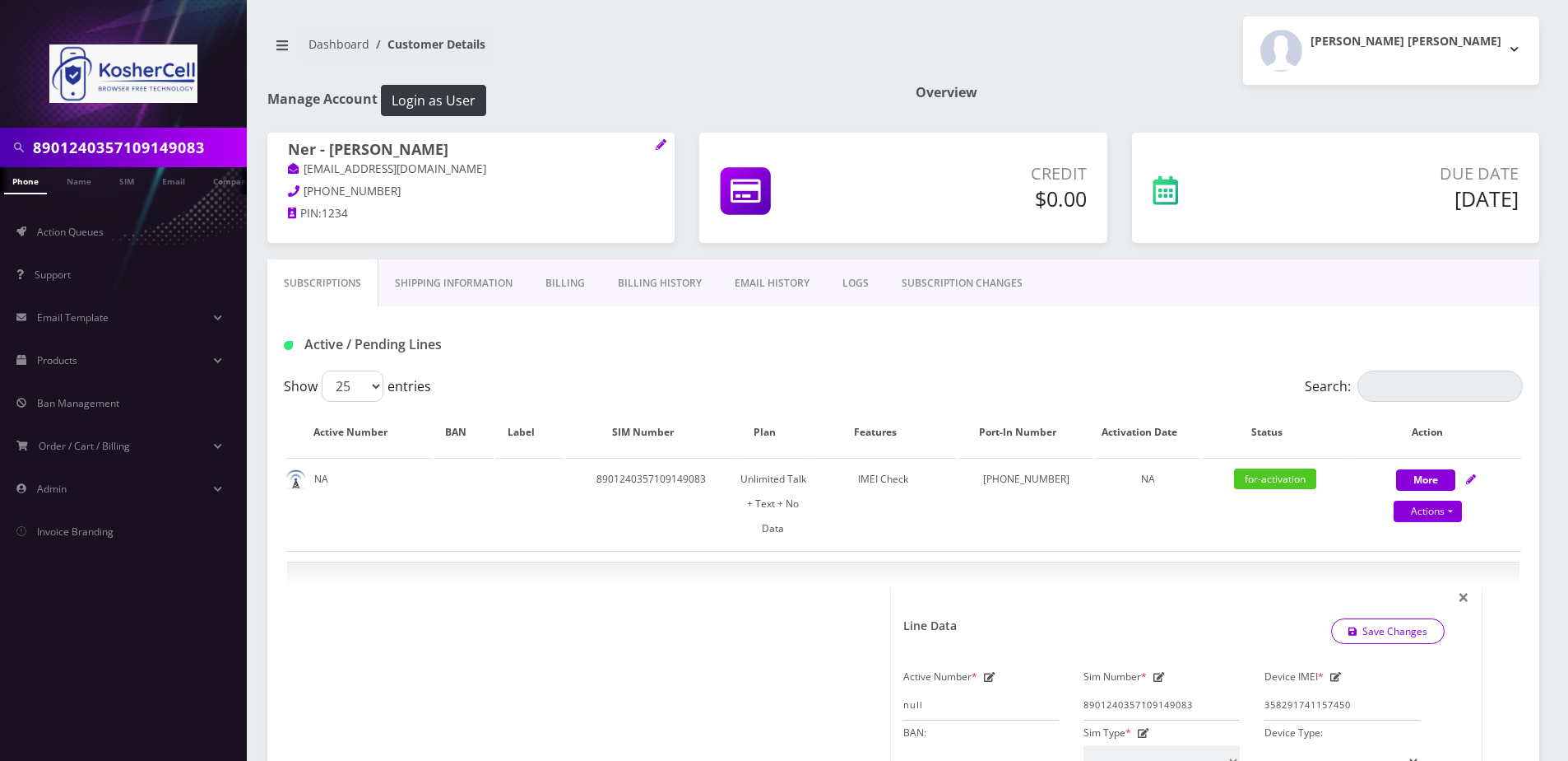
click at [169, 142] on input "8901240357109149083" at bounding box center [137, 147] width 209 height 31
click at [169, 141] on input "8901240357109149083" at bounding box center [137, 147] width 209 height 31
paste input "9299229820"
type input "9299229820"
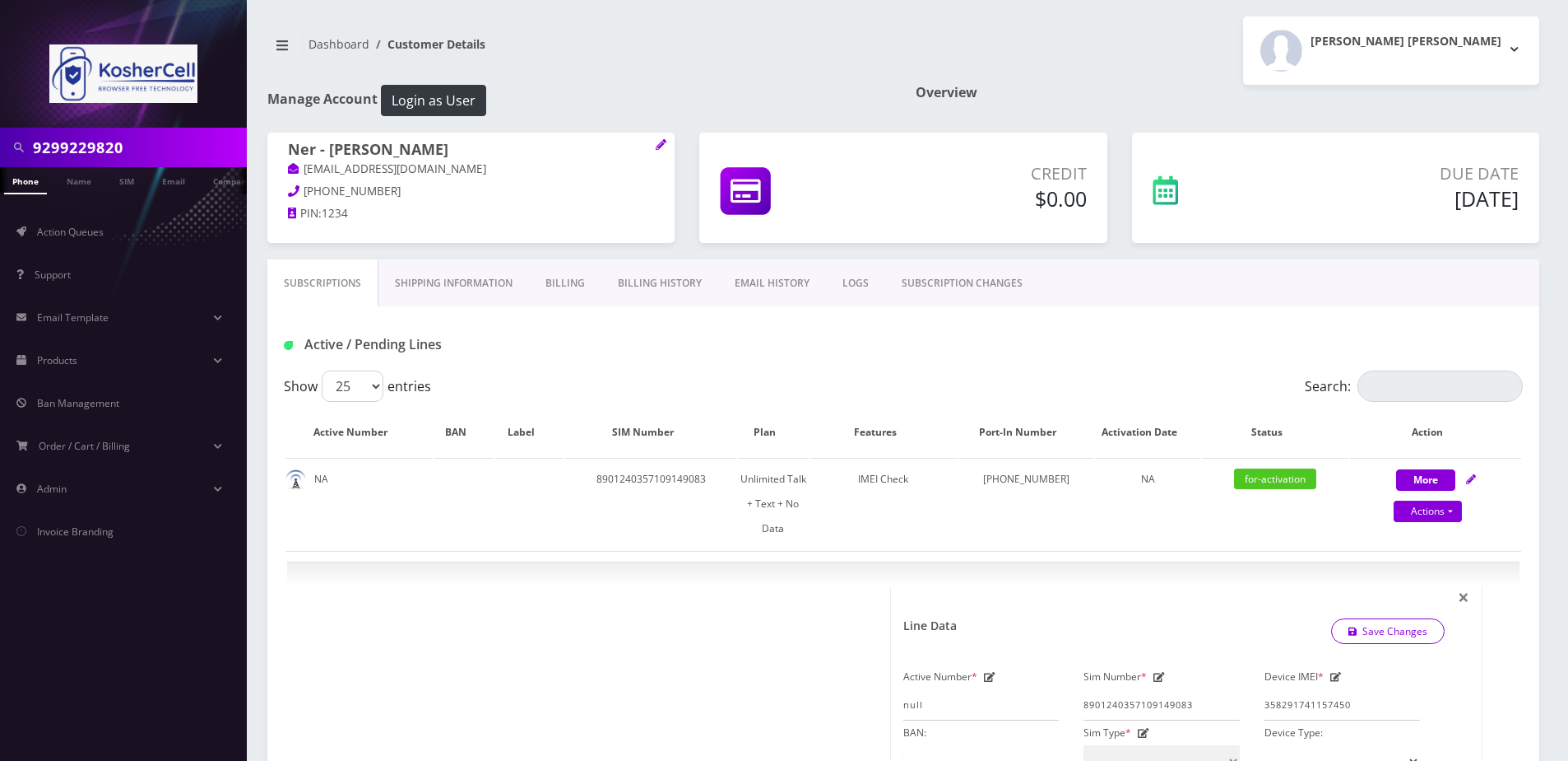
click at [13, 186] on li at bounding box center [8, 184] width 17 height 41
click at [26, 180] on link "Phone" at bounding box center [25, 180] width 43 height 27
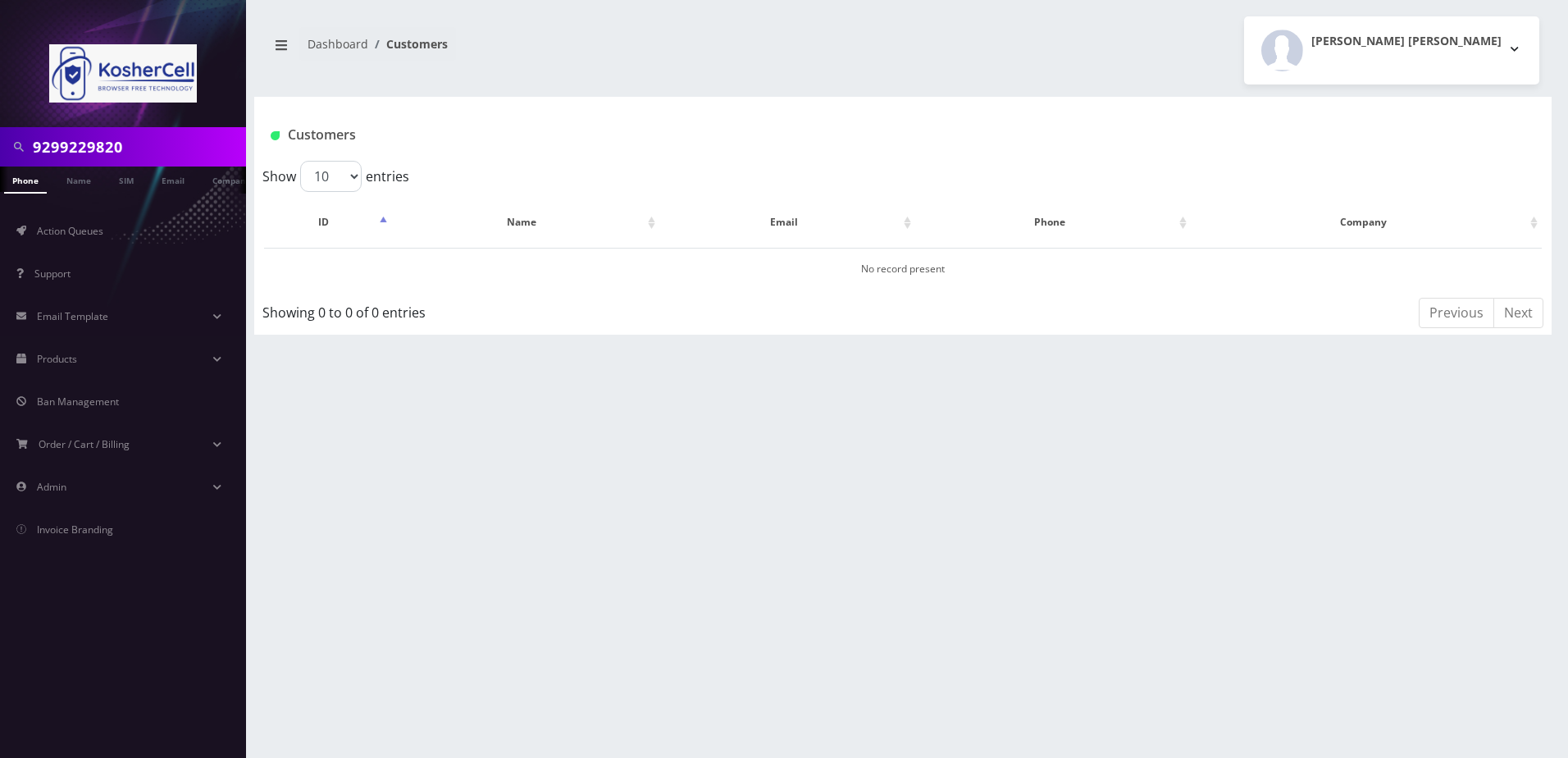
click at [134, 149] on input "9299229820" at bounding box center [137, 147] width 209 height 31
click at [89, 180] on link "Name" at bounding box center [79, 180] width 41 height 27
click at [142, 150] on input "9299229820" at bounding box center [137, 147] width 209 height 31
type input "[PERSON_NAME]"
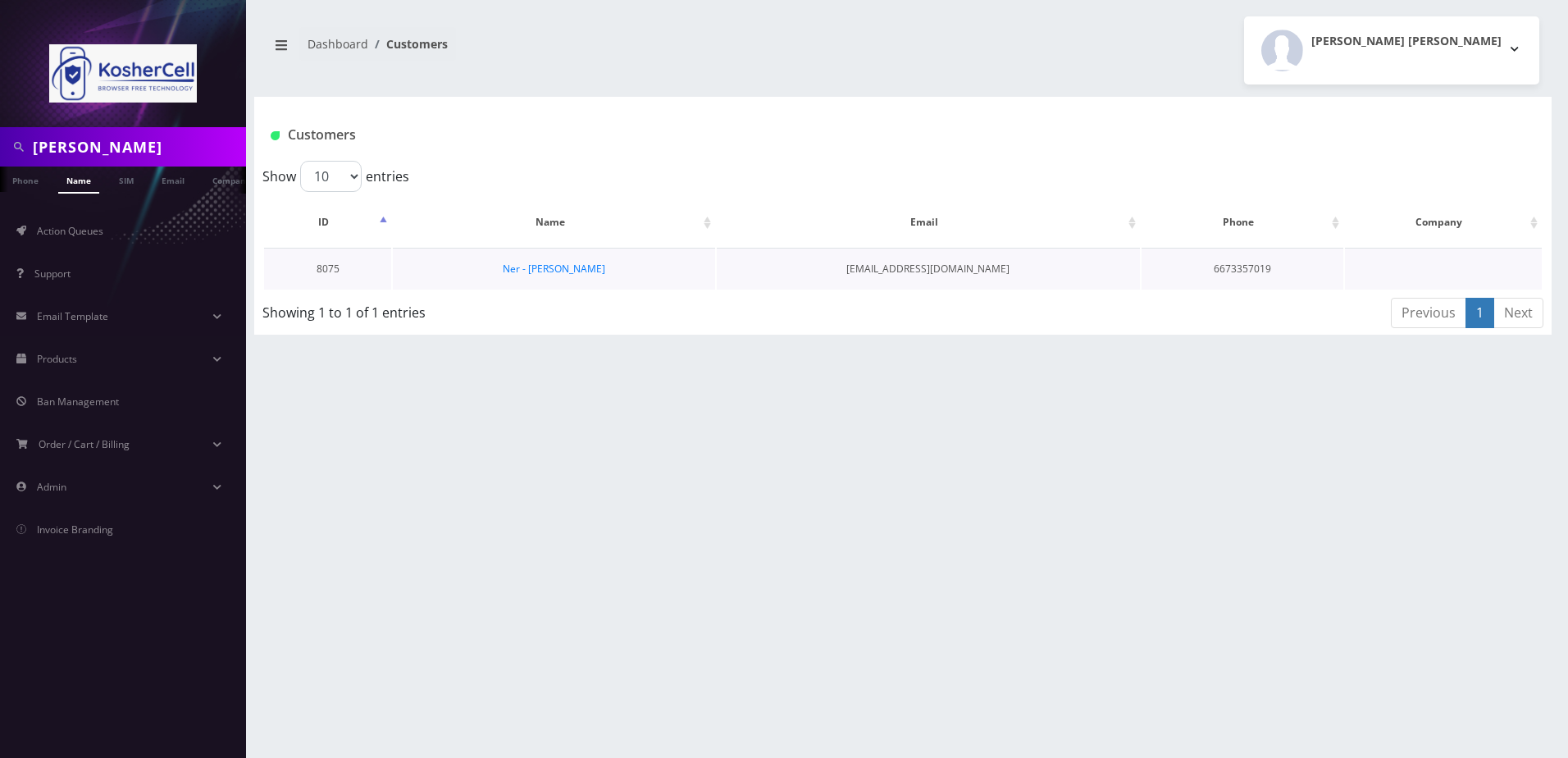
click at [572, 259] on td "Ner - [PERSON_NAME]" at bounding box center [554, 268] width 322 height 42
click at [580, 263] on link "Ner - [PERSON_NAME]" at bounding box center [554, 268] width 103 height 14
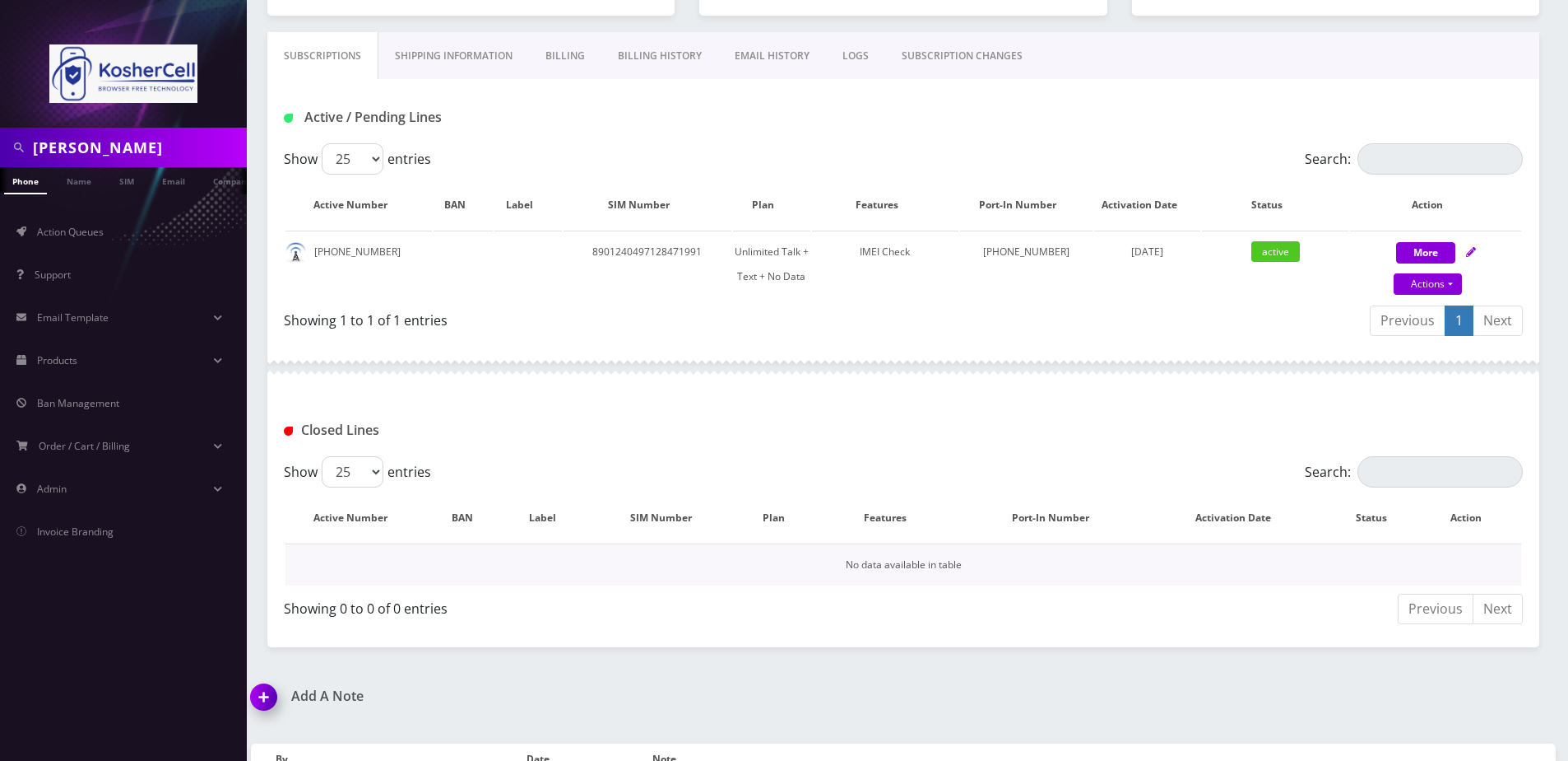
scroll to position [292, 0]
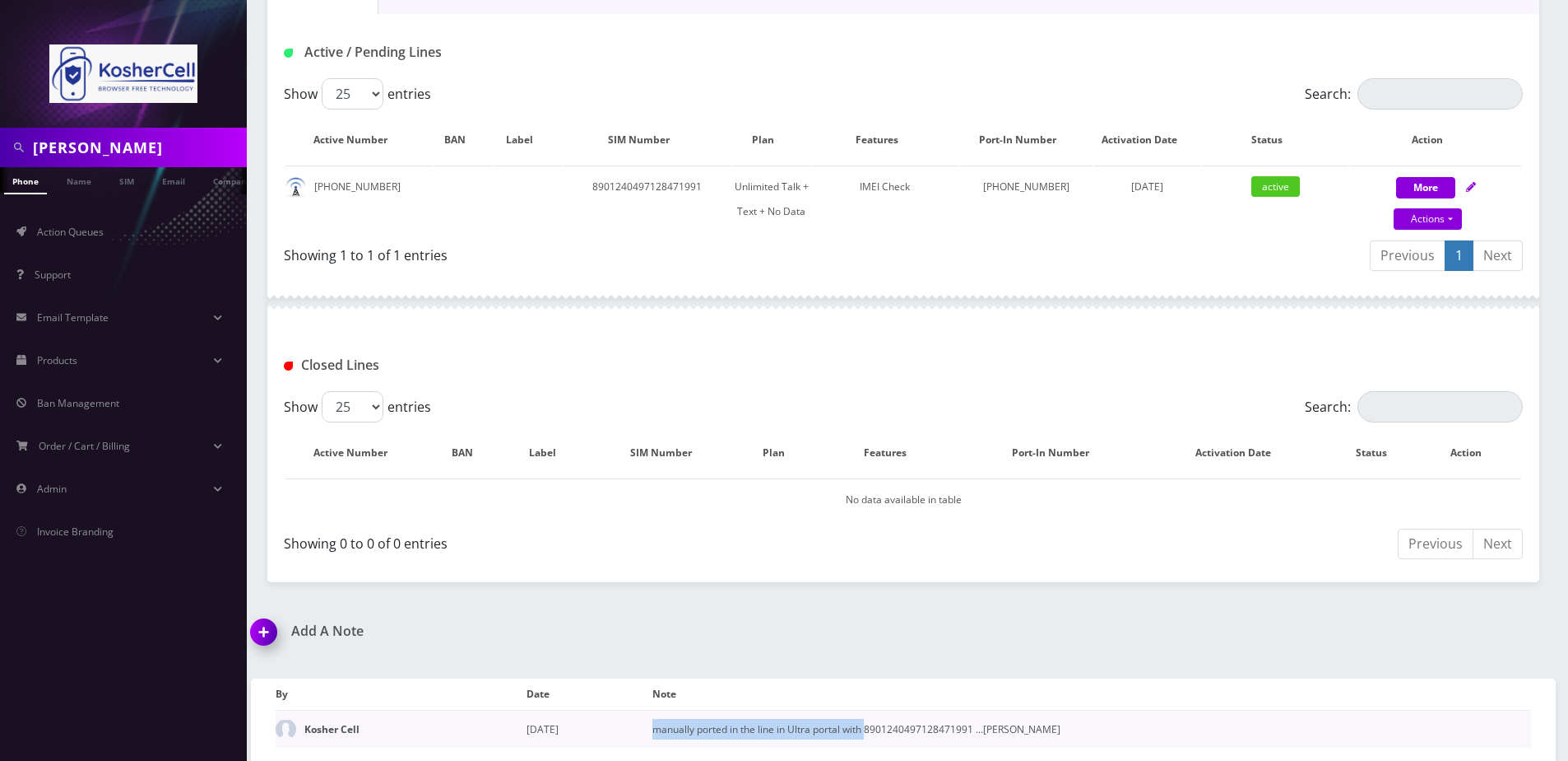
drag, startPoint x: 652, startPoint y: 729, endPoint x: 867, endPoint y: 724, distance: 215.1
click at [867, 724] on td "manually ported in the line in Ultra portal with 8901240497128471991 ...[PERSON…" at bounding box center [1092, 728] width 878 height 38
drag, startPoint x: 867, startPoint y: 724, endPoint x: 827, endPoint y: 655, distance: 79.8
click at [827, 655] on div "Add A Note" at bounding box center [571, 642] width 665 height 39
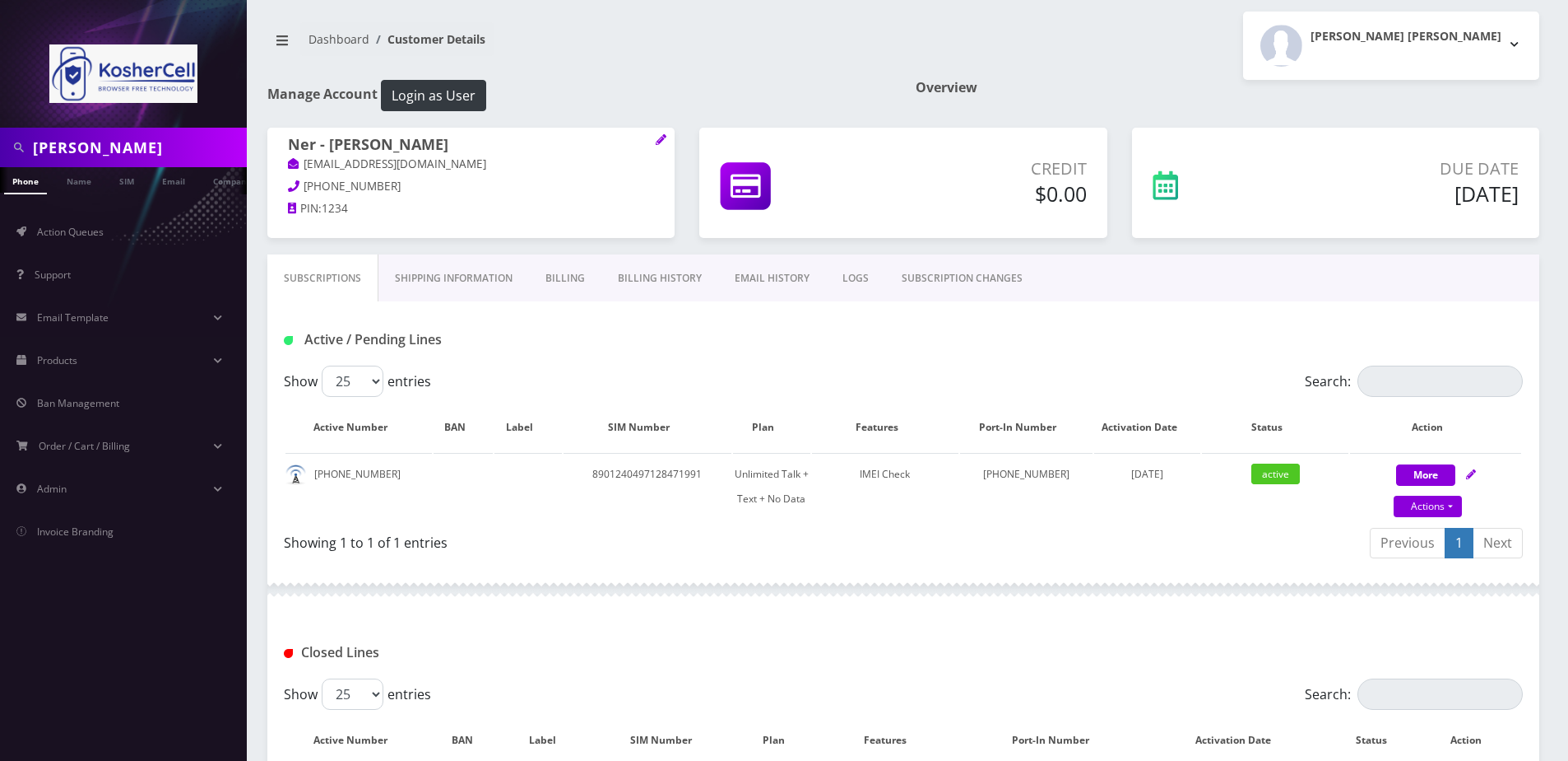
scroll to position [0, 0]
